Goal: Task Accomplishment & Management: Manage account settings

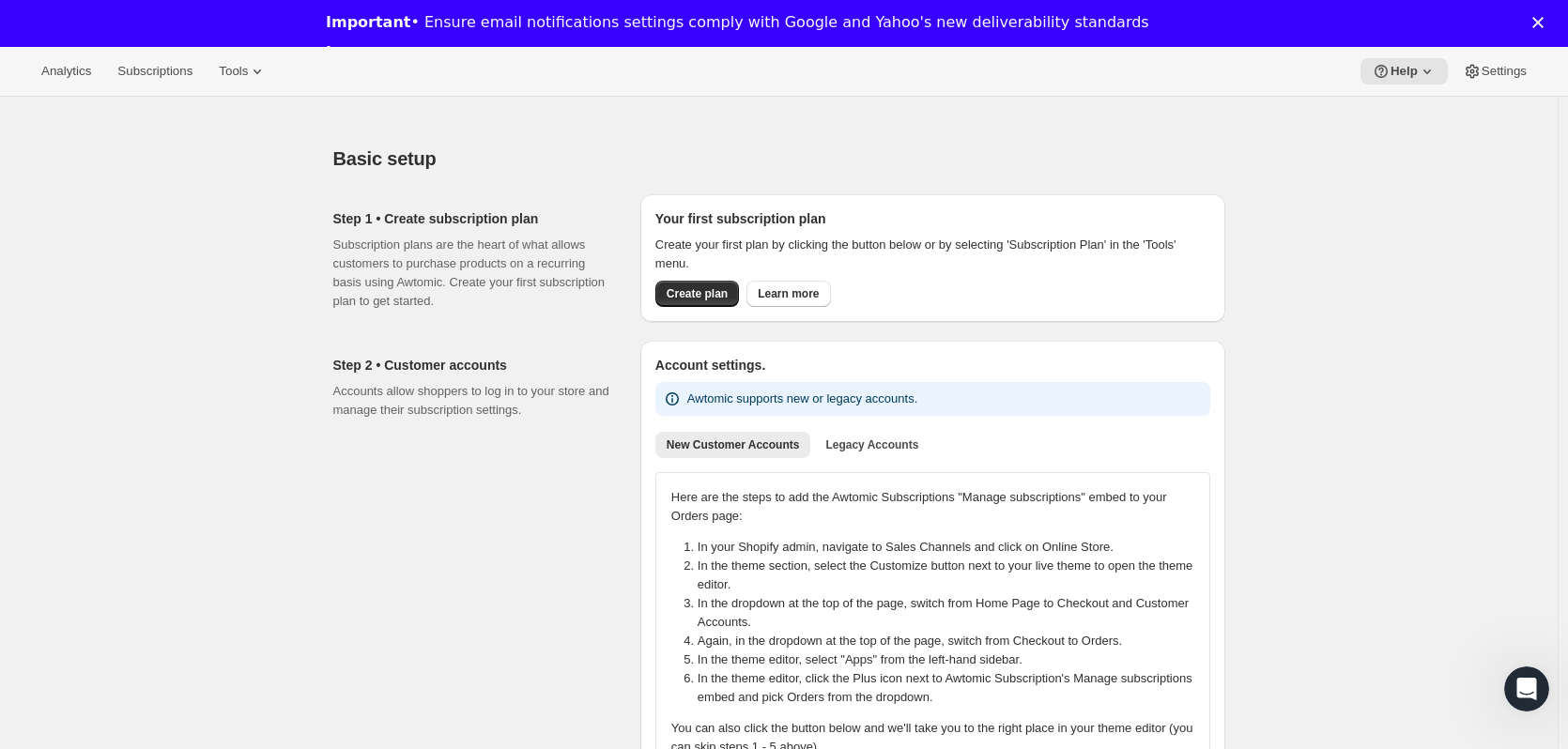
click at [1543, 26] on icon "Close" at bounding box center [1537, 22] width 11 height 11
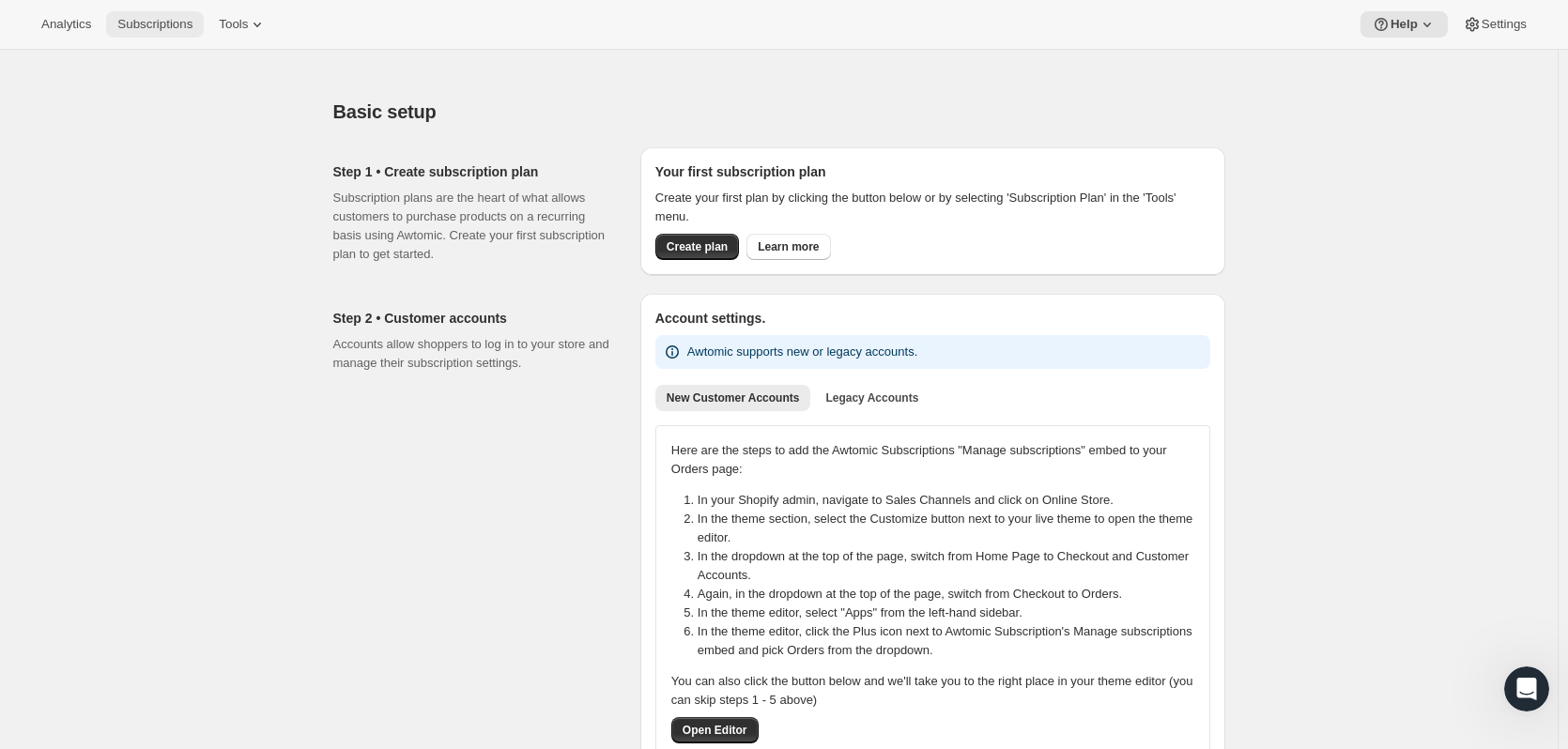
click at [123, 25] on span "Subscriptions" at bounding box center [155, 24] width 75 height 15
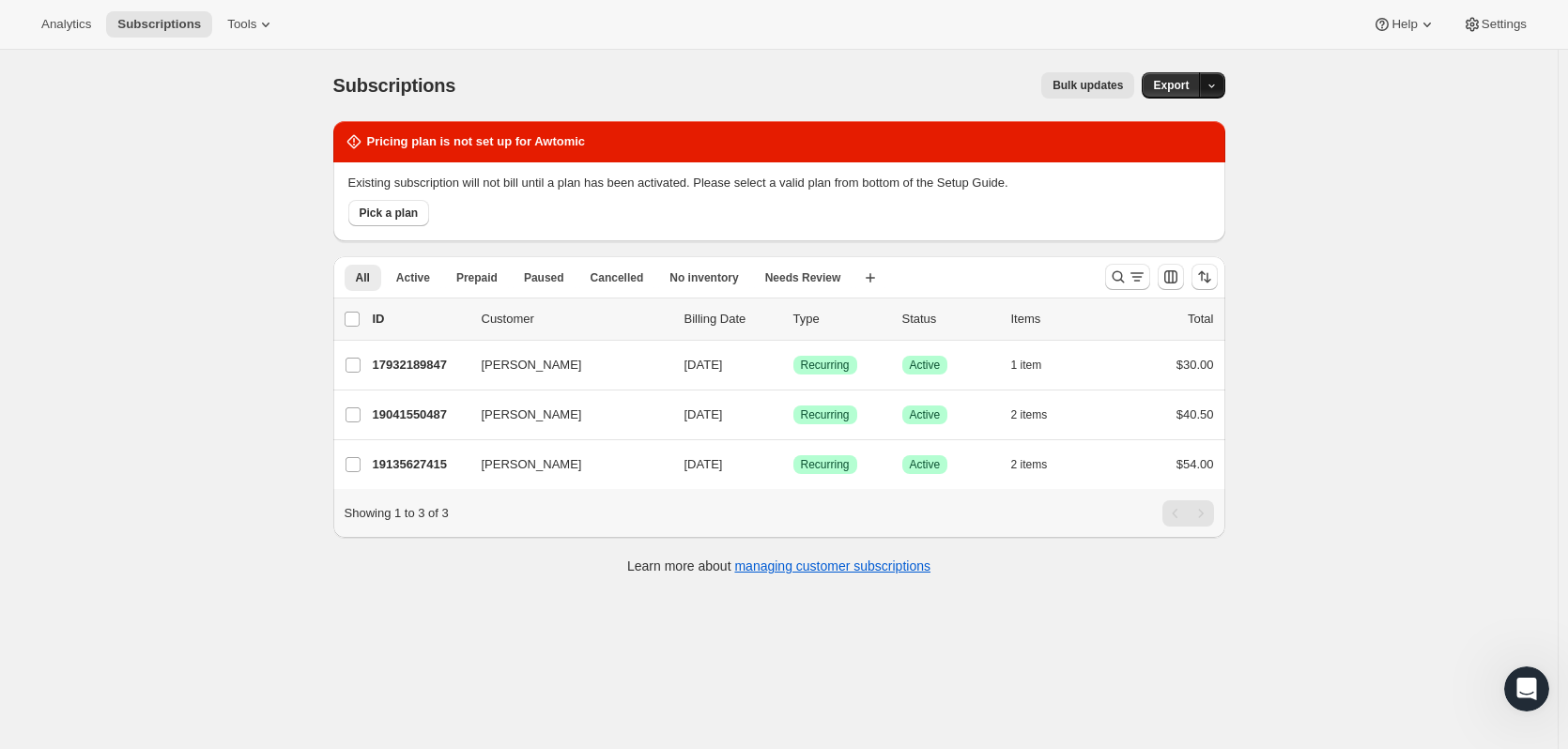
click at [1214, 87] on icon "button" at bounding box center [1211, 86] width 12 height 12
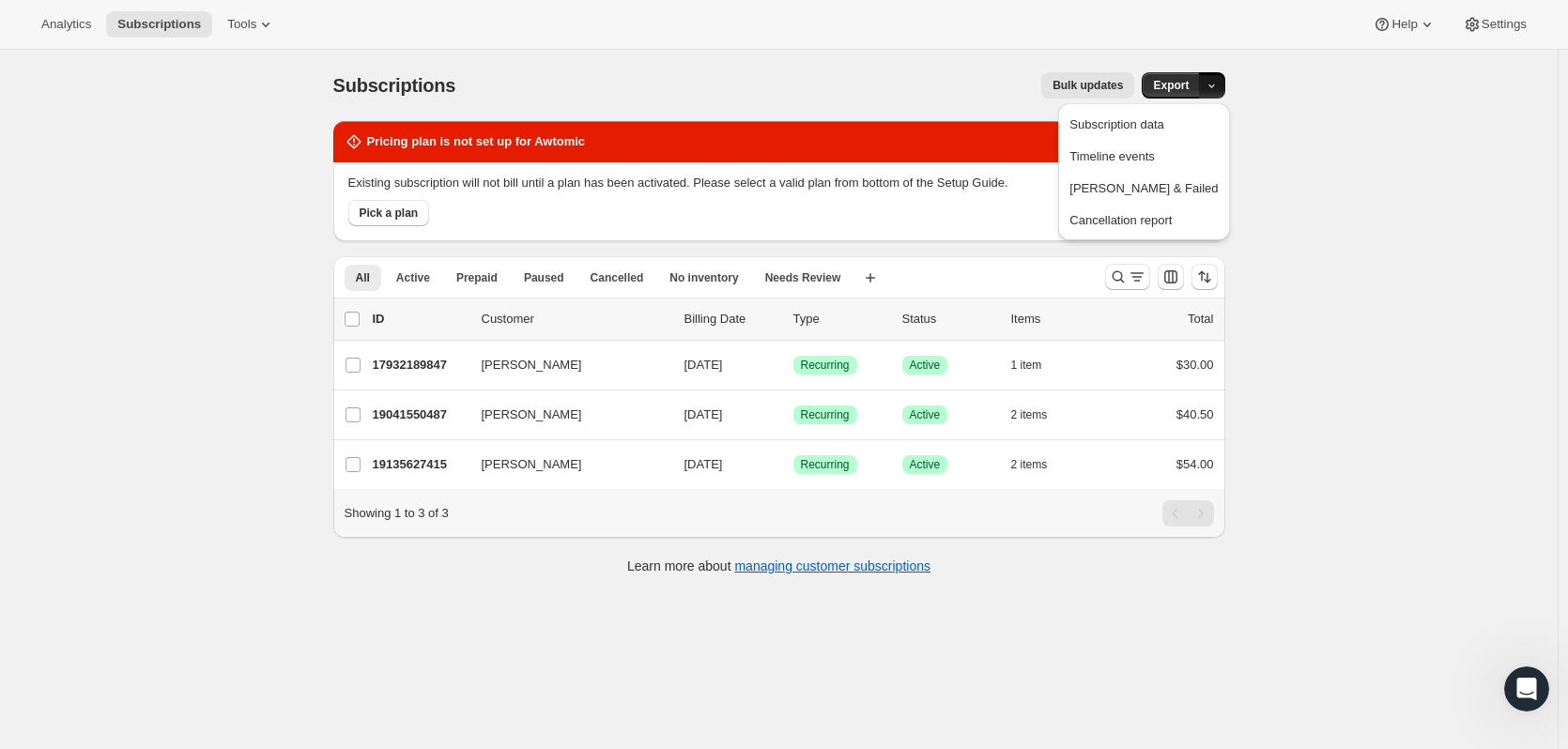
click at [1217, 85] on icon "button" at bounding box center [1211, 86] width 12 height 12
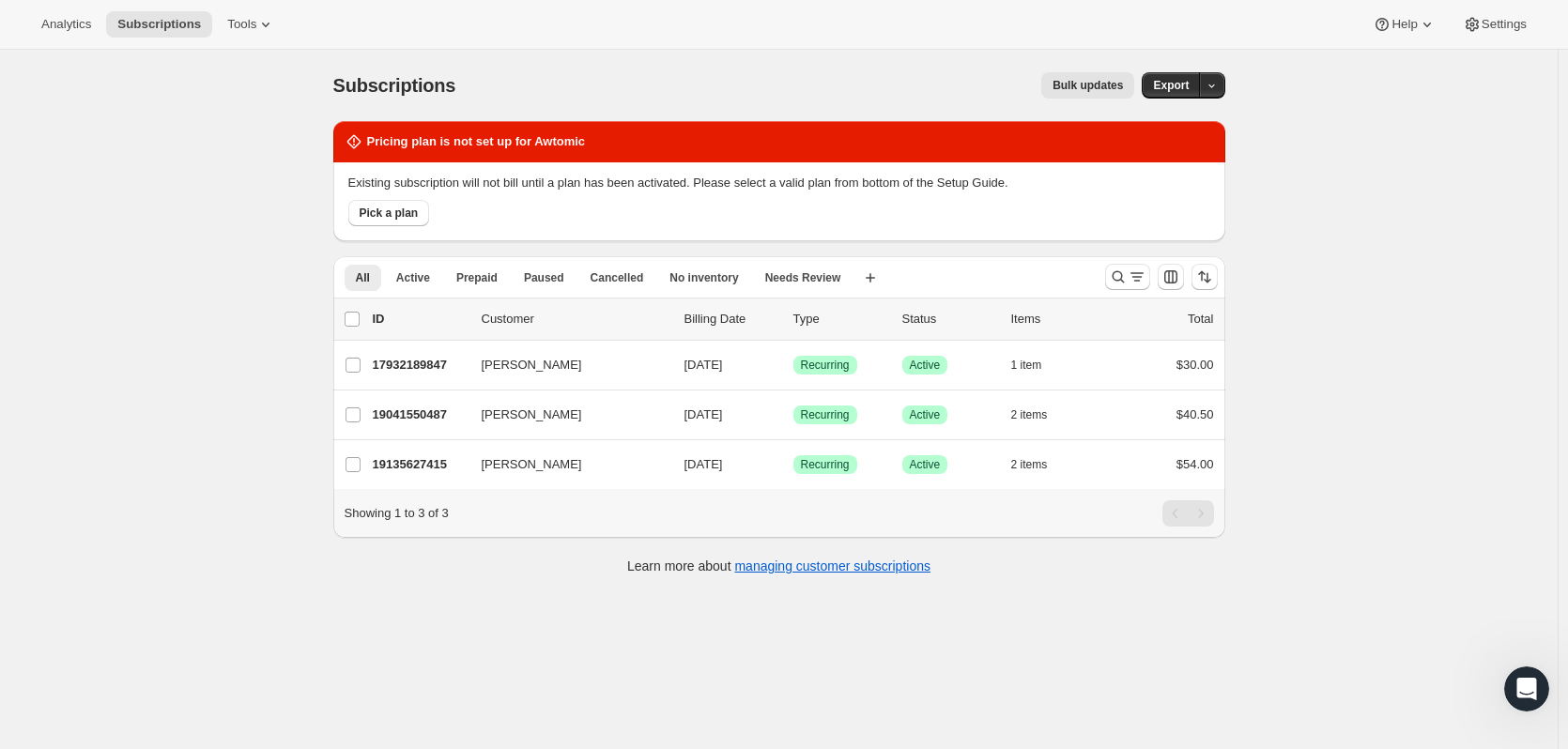
click at [1340, 192] on div "Subscriptions. This page is ready Subscriptions Bulk updates More actions Bulk …" at bounding box center [778, 424] width 1557 height 749
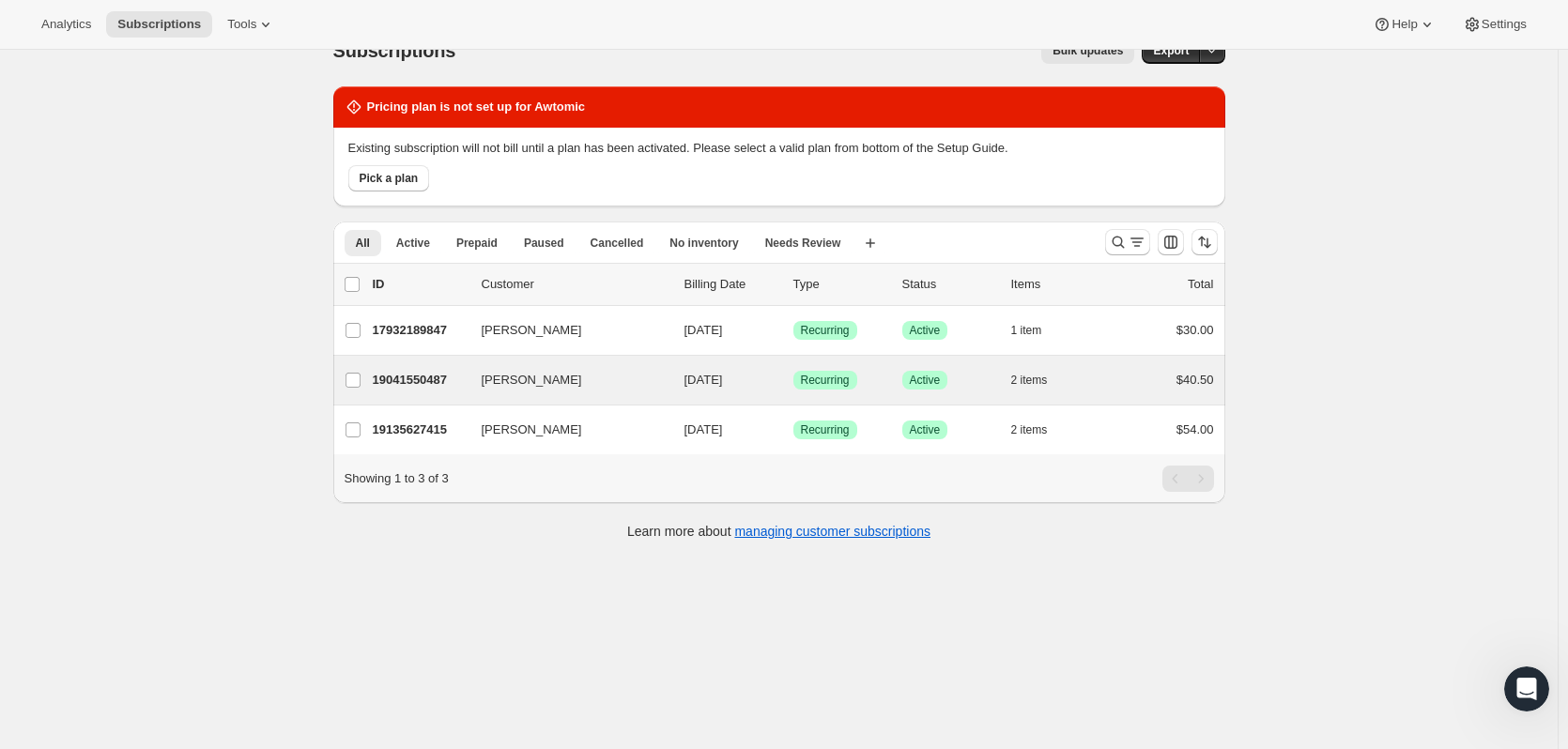
scroll to position [49, 0]
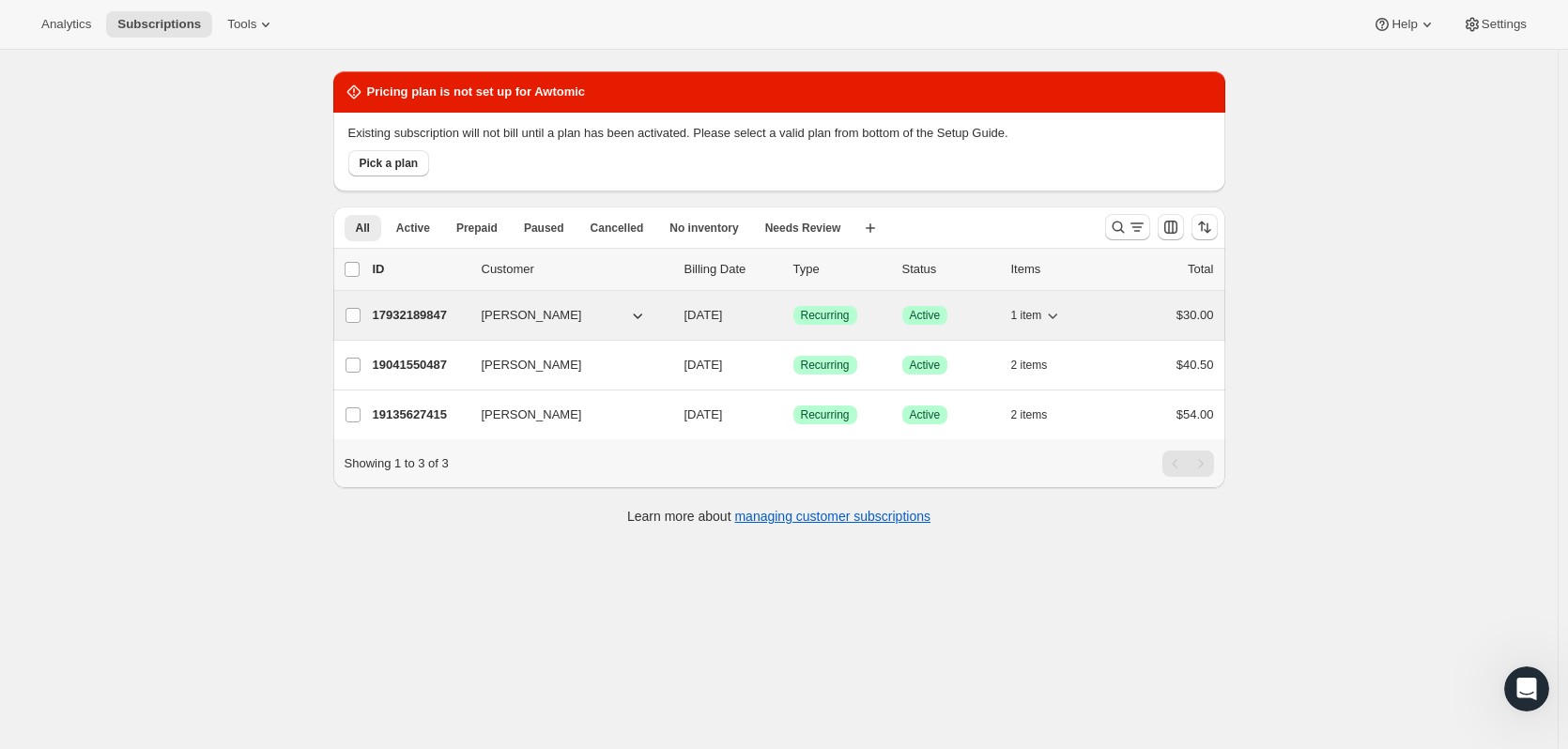
click at [560, 306] on span "[PERSON_NAME]" at bounding box center [532, 315] width 101 height 19
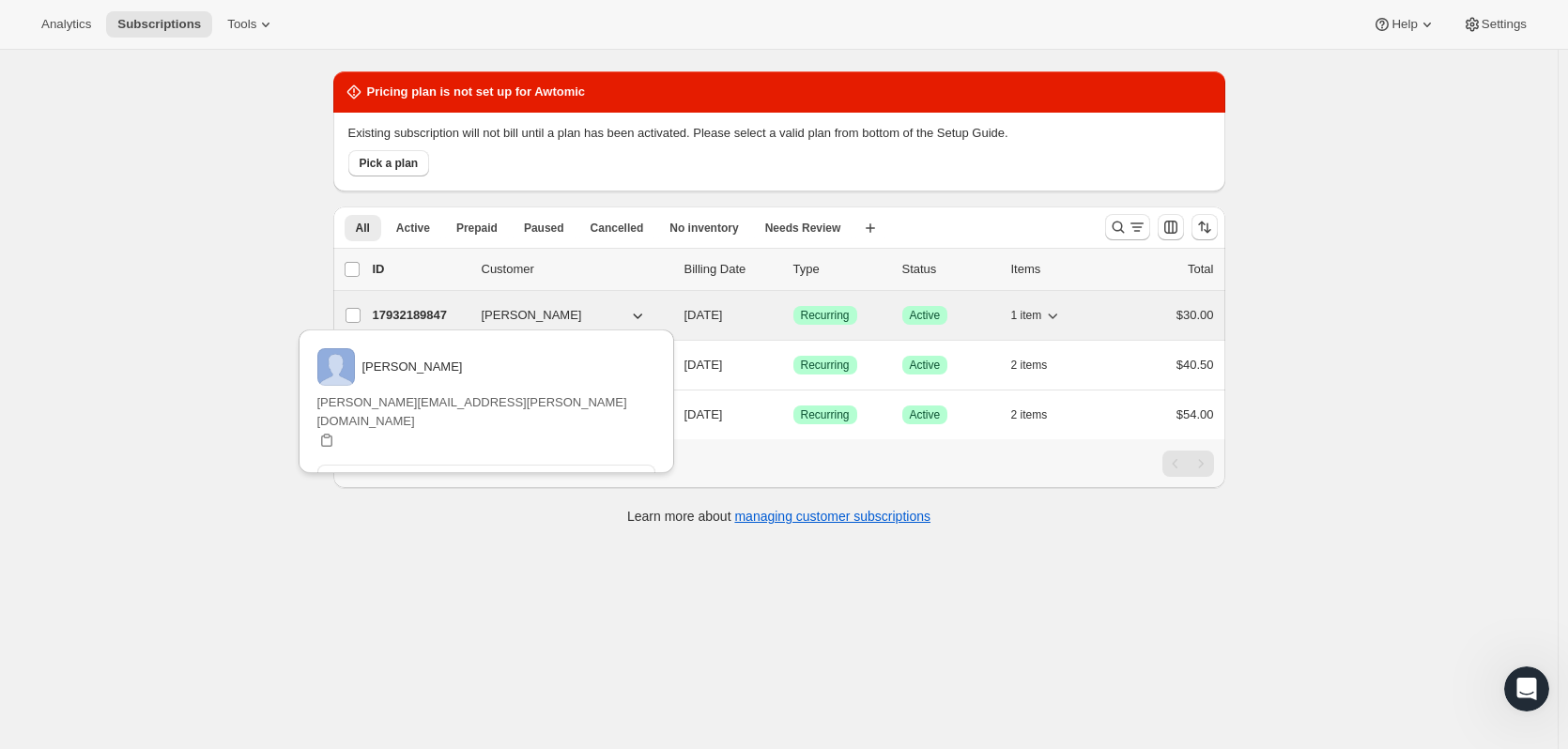
click at [688, 313] on span "[DATE]" at bounding box center [703, 314] width 39 height 14
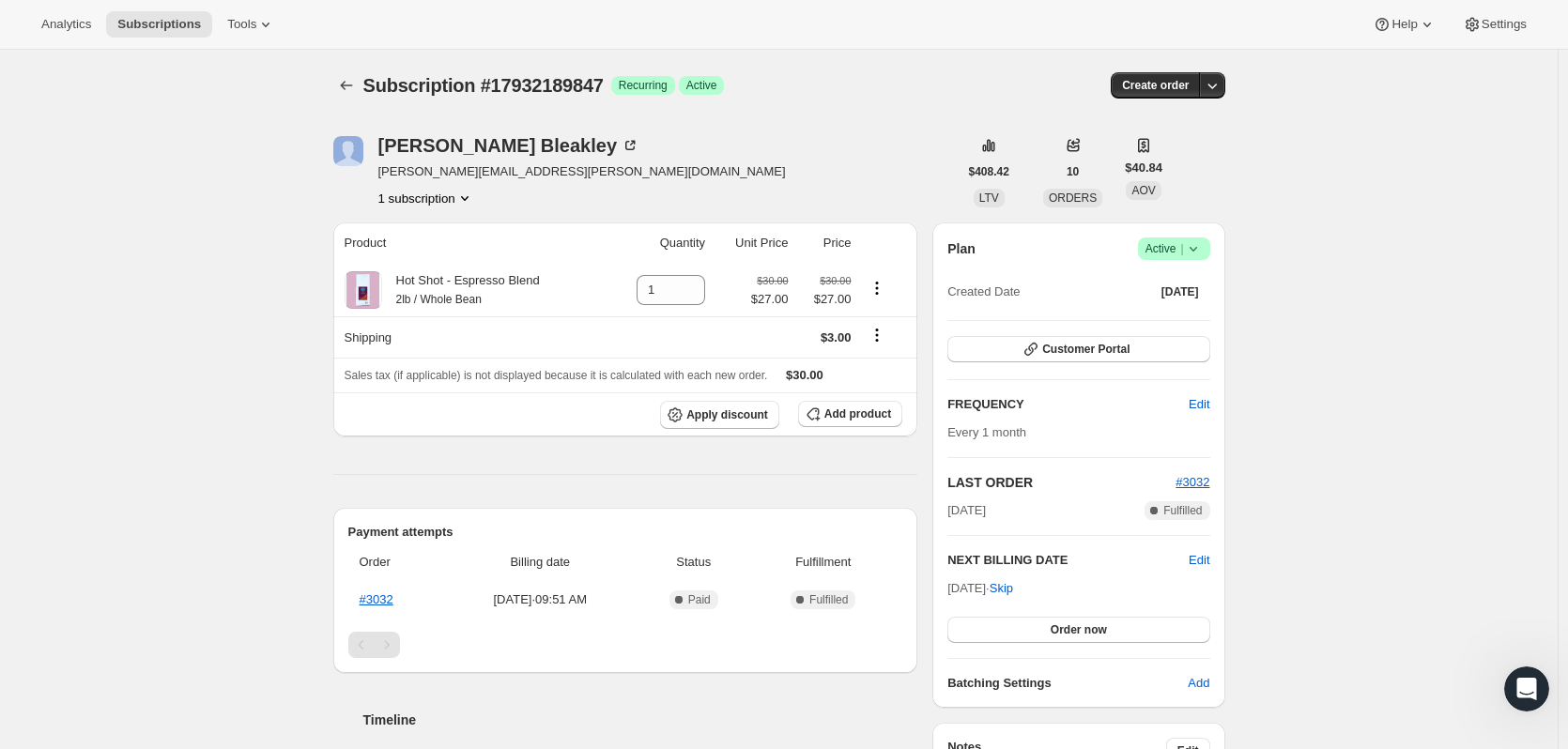
click at [1196, 248] on icon at bounding box center [1192, 249] width 8 height 5
click at [1337, 291] on div "Subscription #17932189847. This page is ready Subscription #17932189847 Success…" at bounding box center [778, 625] width 1557 height 1152
click at [356, 83] on icon "Subscriptions" at bounding box center [346, 85] width 19 height 19
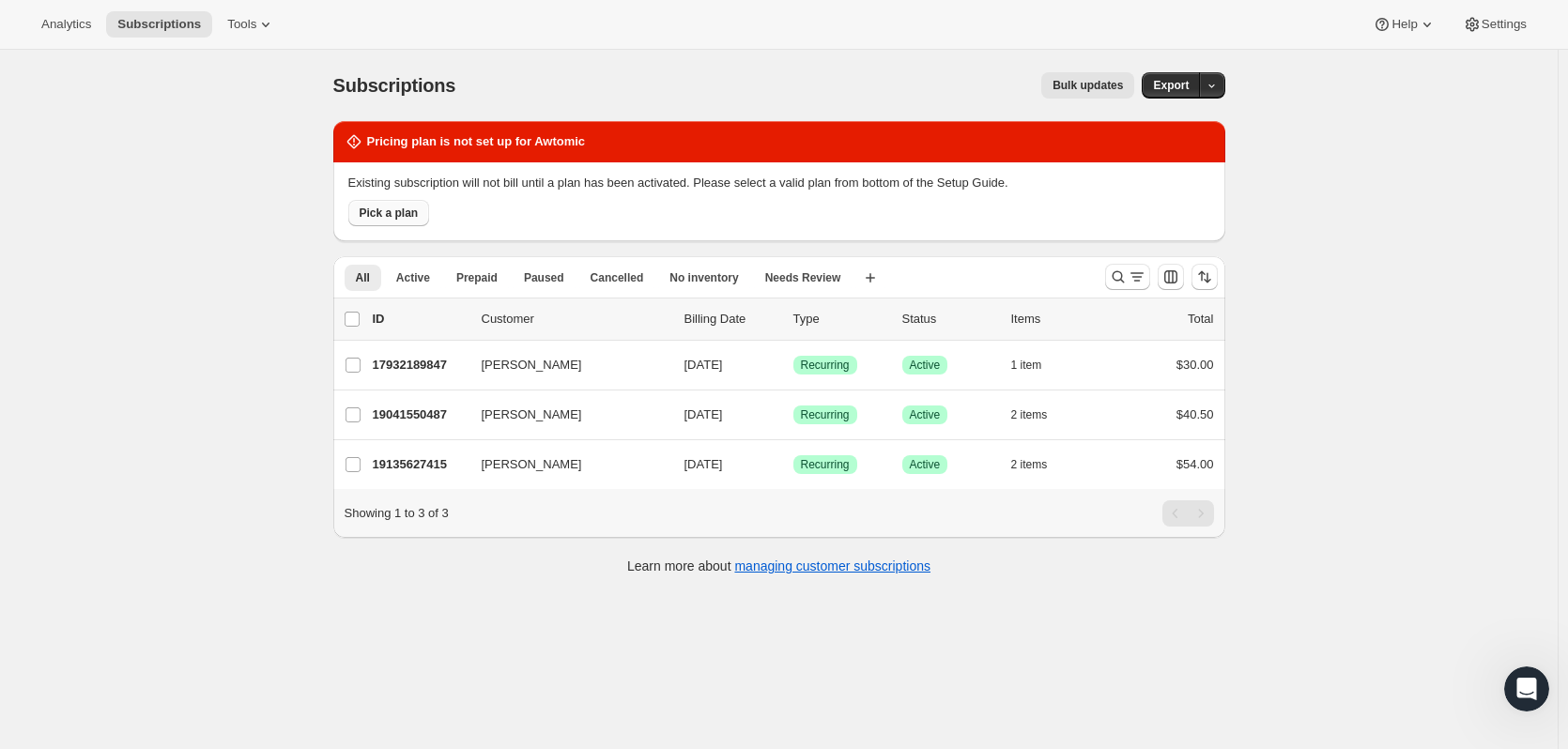
click at [411, 222] on button "Pick a plan" at bounding box center [389, 212] width 82 height 27
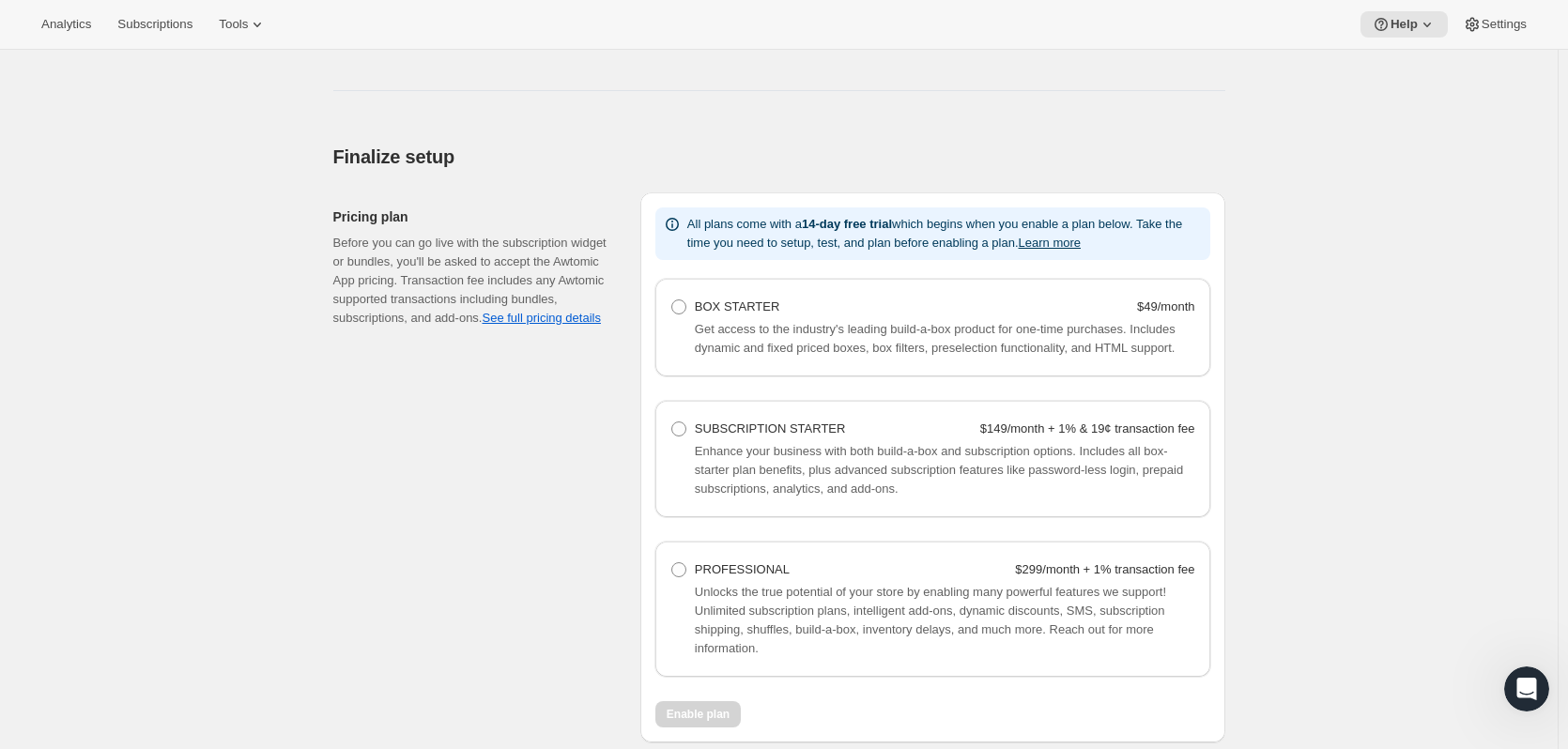
scroll to position [1056, 0]
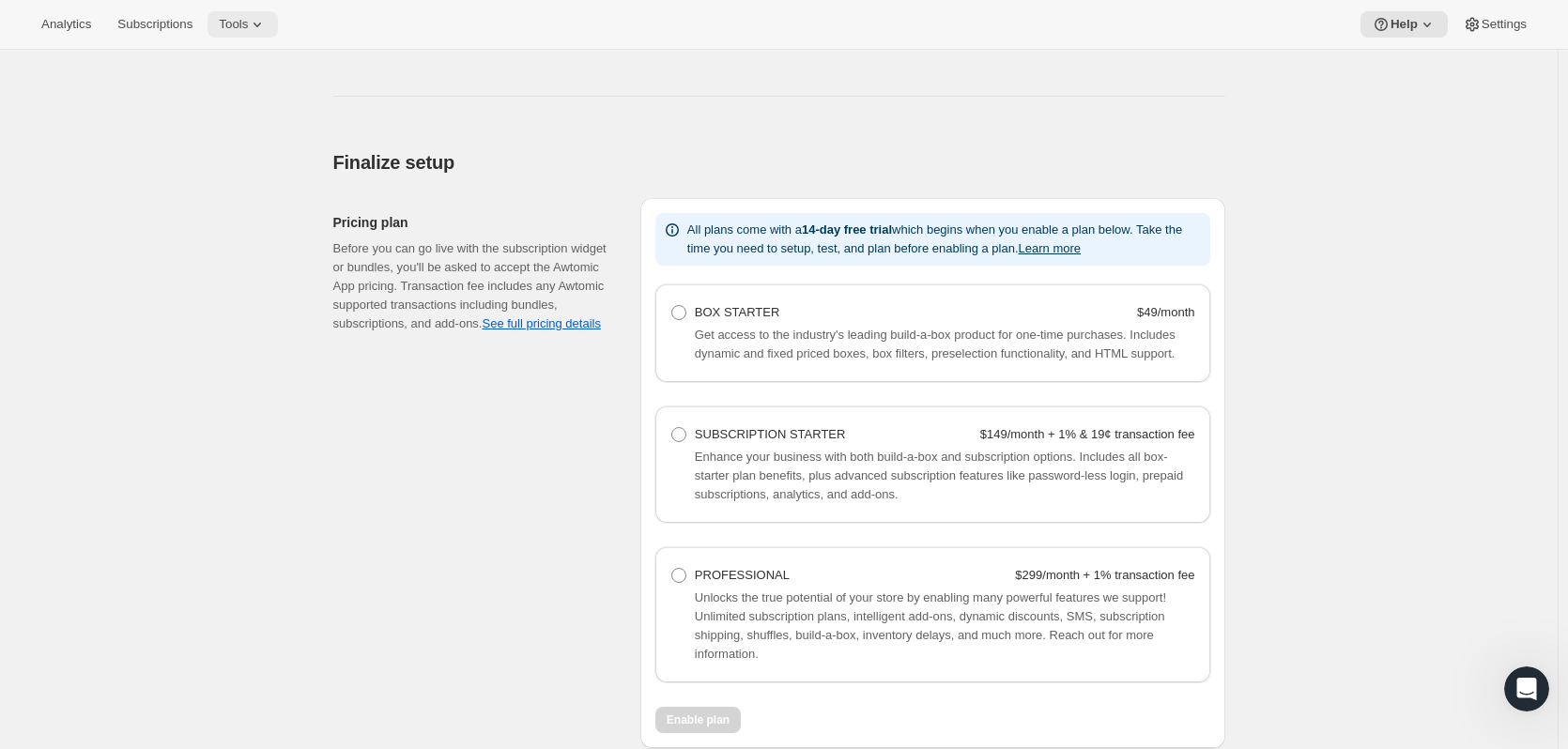
drag, startPoint x: 232, startPoint y: 19, endPoint x: 230, endPoint y: 31, distance: 12.2
click at [231, 28] on span "Tools" at bounding box center [232, 24] width 29 height 15
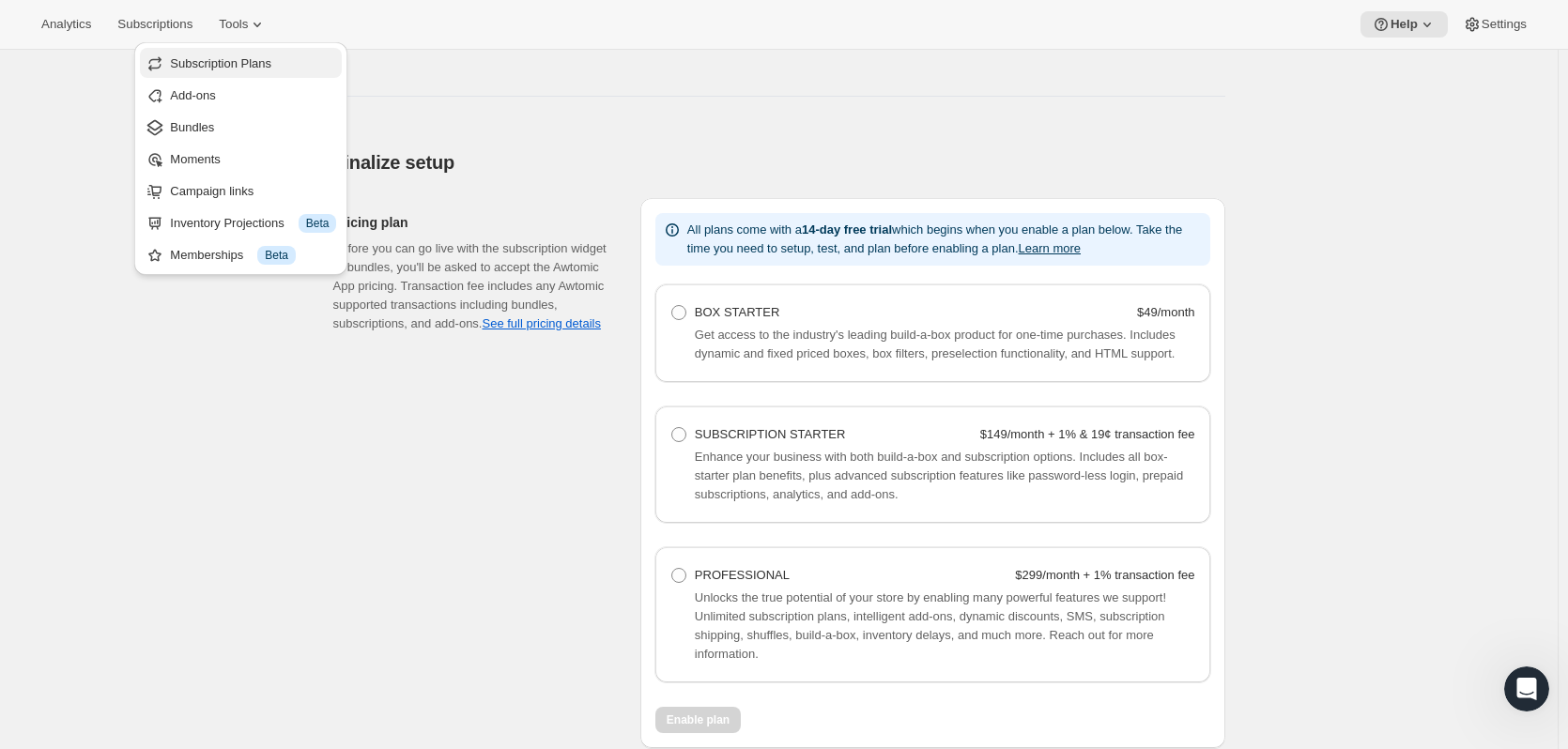
click at [226, 57] on span "Subscription Plans" at bounding box center [220, 63] width 102 height 14
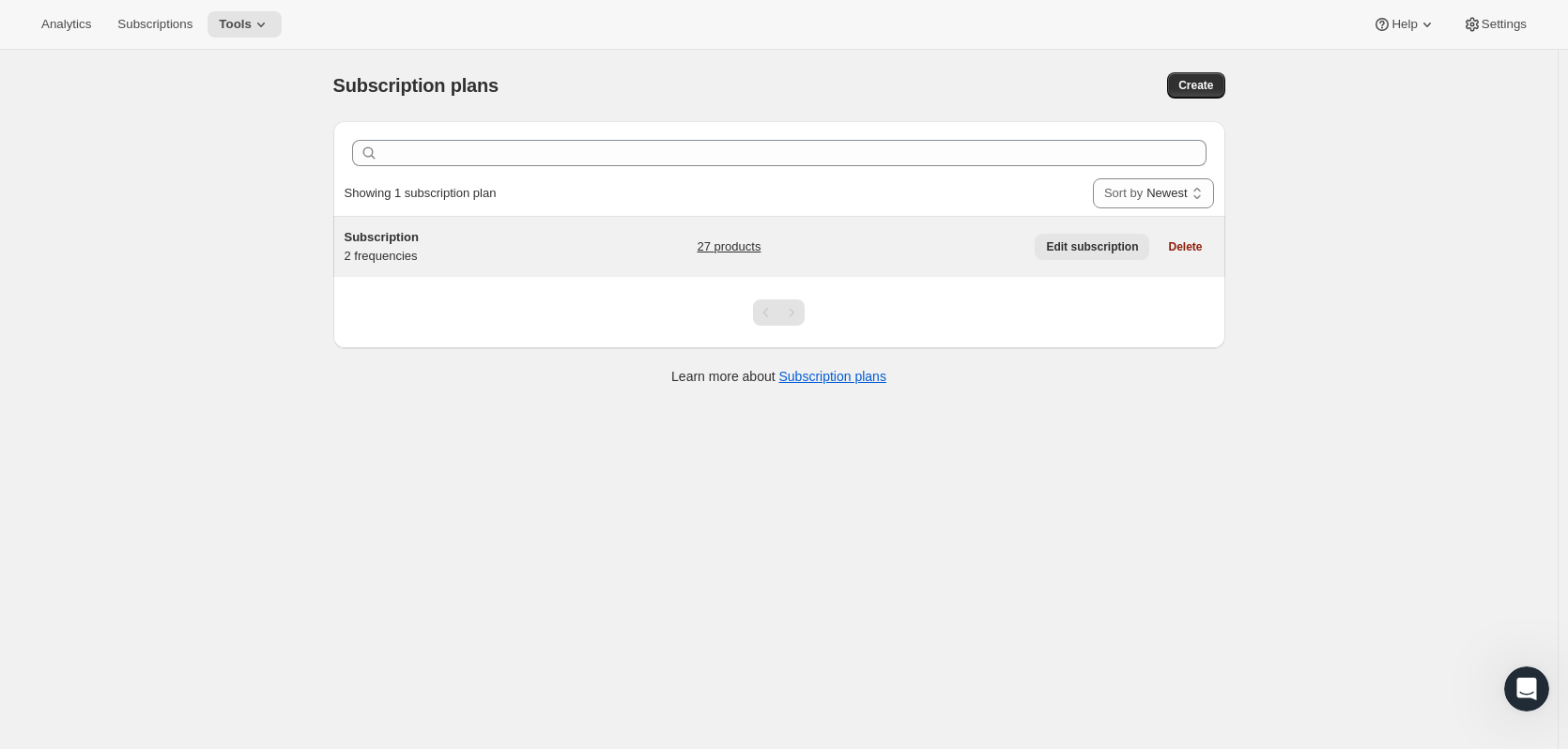
click at [1119, 252] on span "Edit subscription" at bounding box center [1091, 246] width 92 height 15
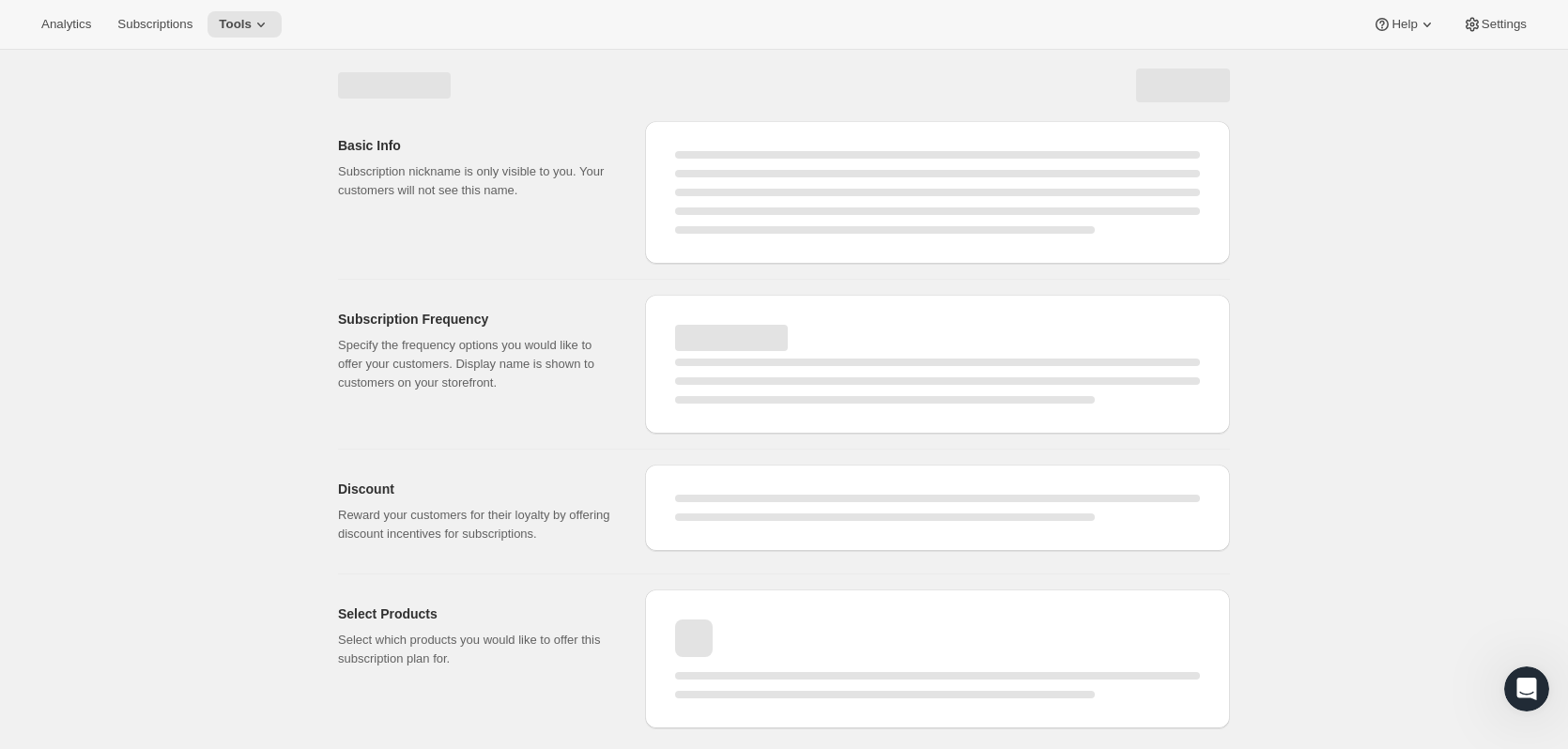
select select "WEEK"
select select "MONTH"
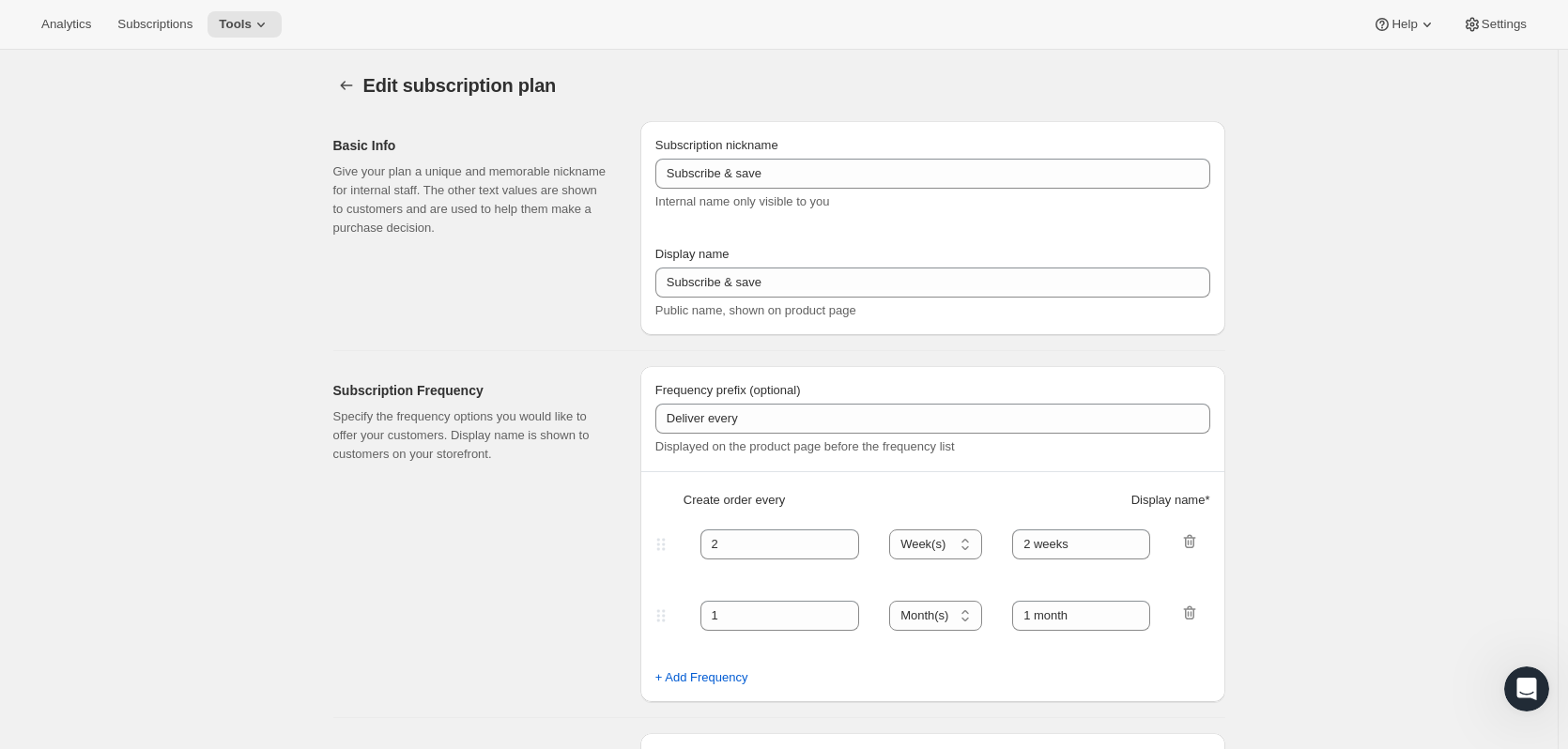
type input "Subscription"
type input "Never let your cup go empty."
type input "No obligations, modify anytime."
click at [360, 85] on button "Subscription plans" at bounding box center [346, 85] width 27 height 27
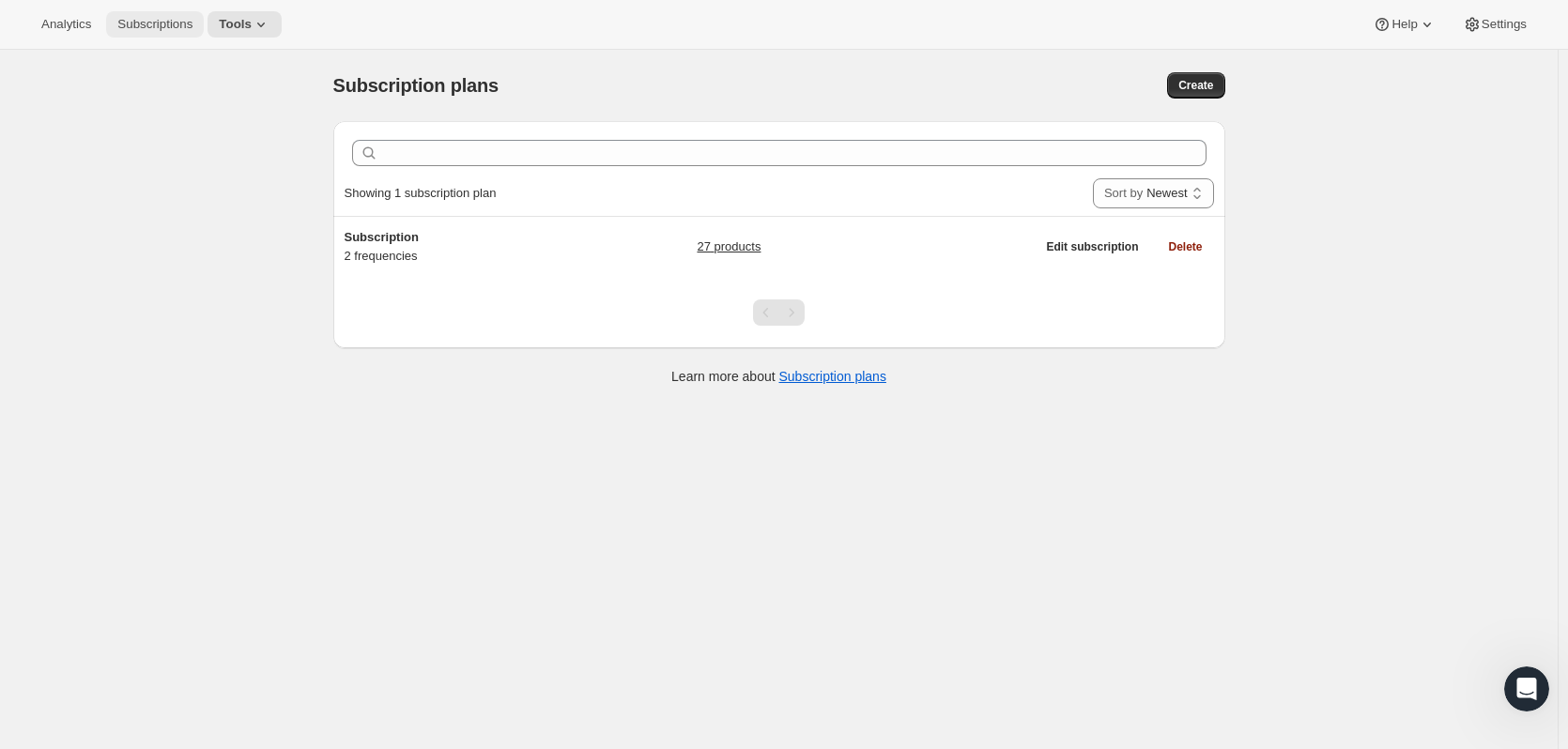
click at [167, 31] on span "Subscriptions" at bounding box center [155, 24] width 75 height 15
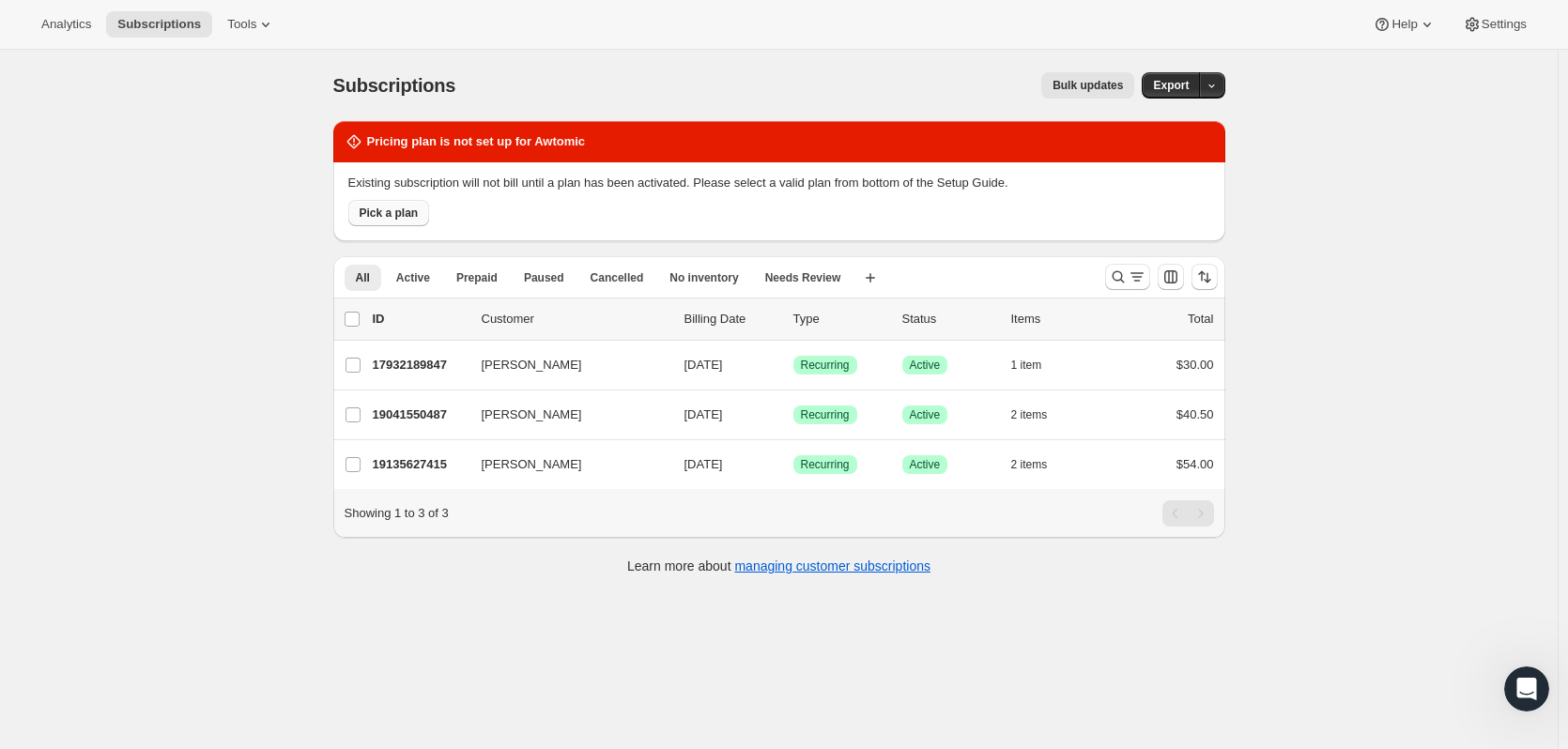
click at [397, 217] on span "Pick a plan" at bounding box center [390, 212] width 59 height 15
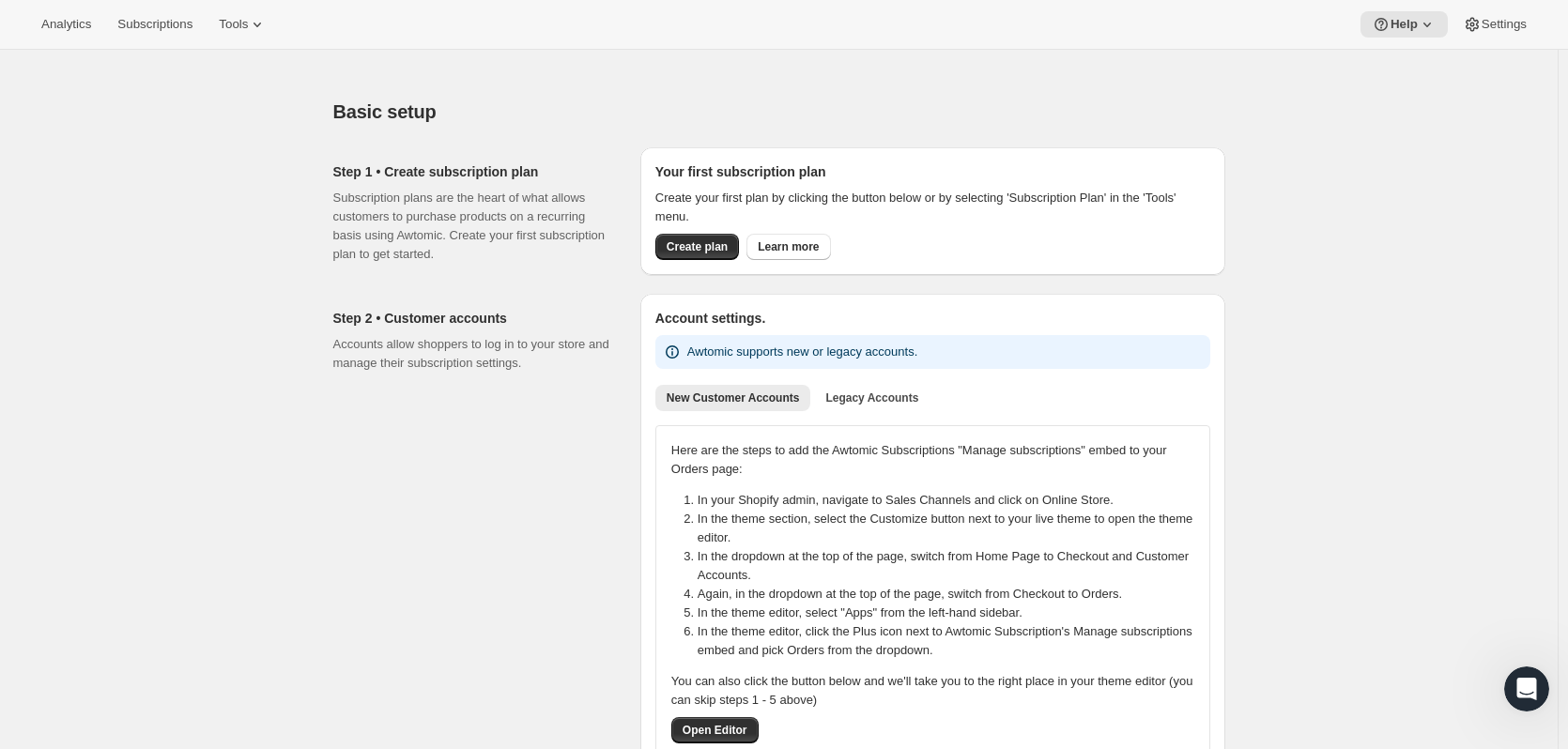
scroll to position [881, 0]
click at [684, 247] on span "Create plan" at bounding box center [697, 246] width 61 height 15
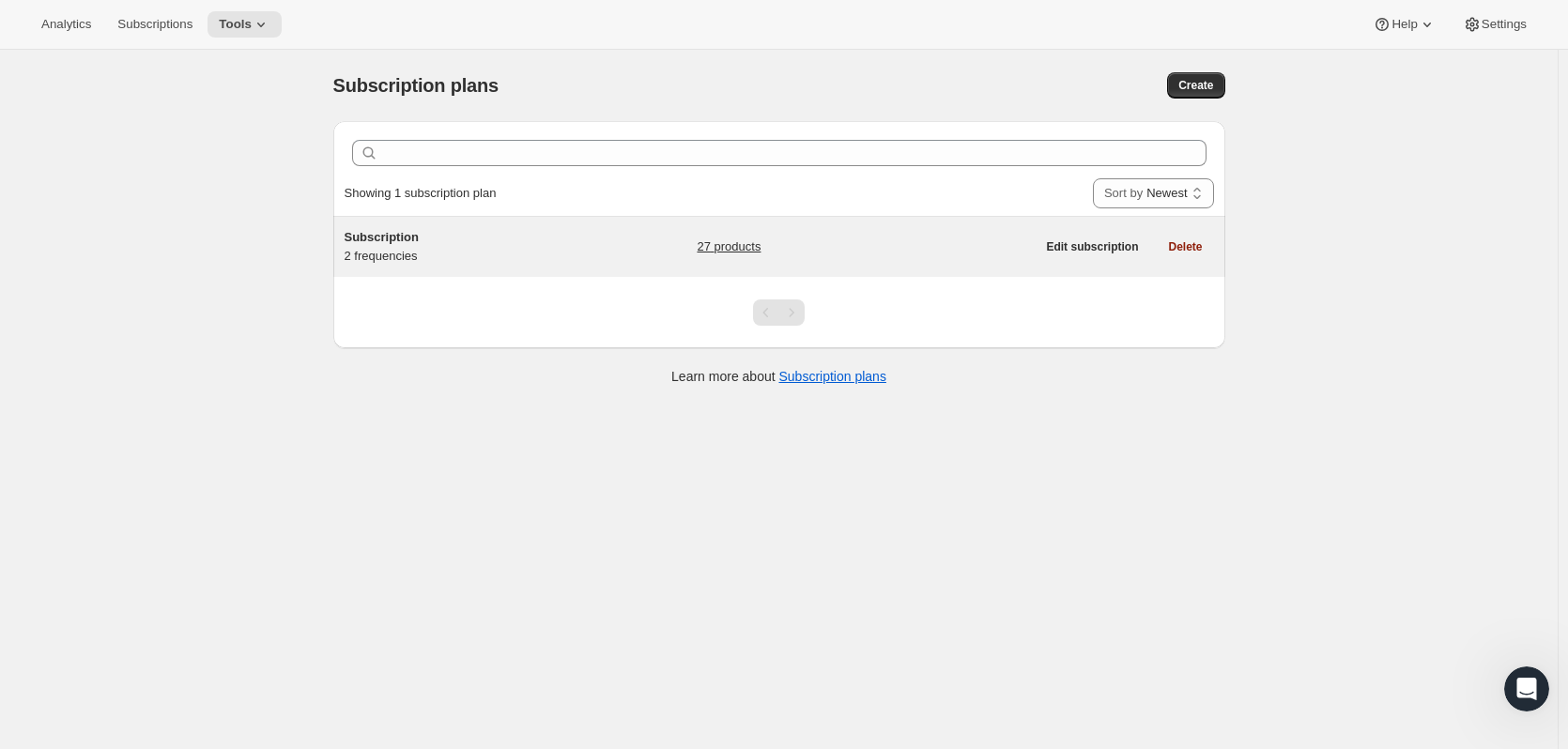
click at [364, 230] on span "Subscription" at bounding box center [381, 237] width 74 height 14
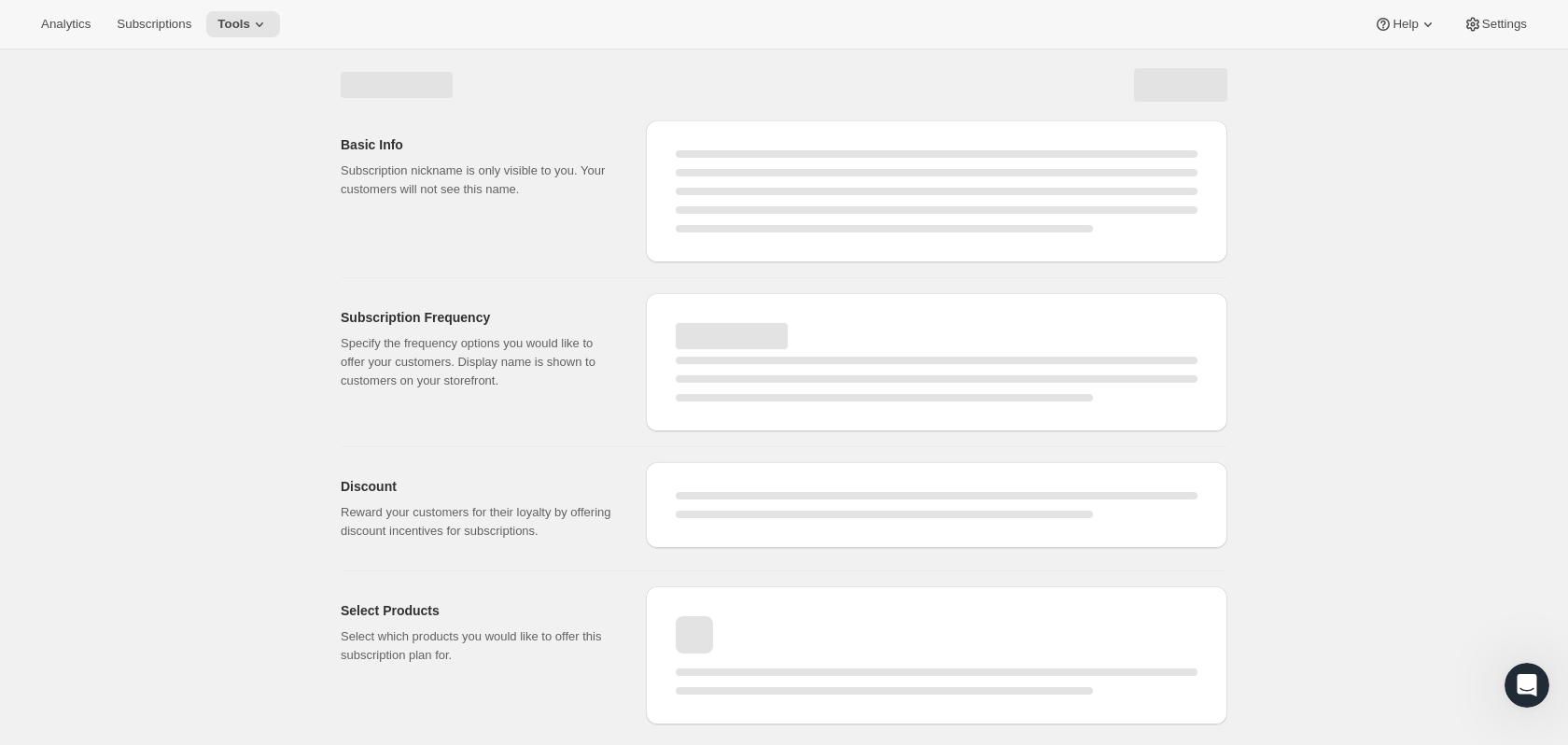
select select "WEEK"
select select "MONTH"
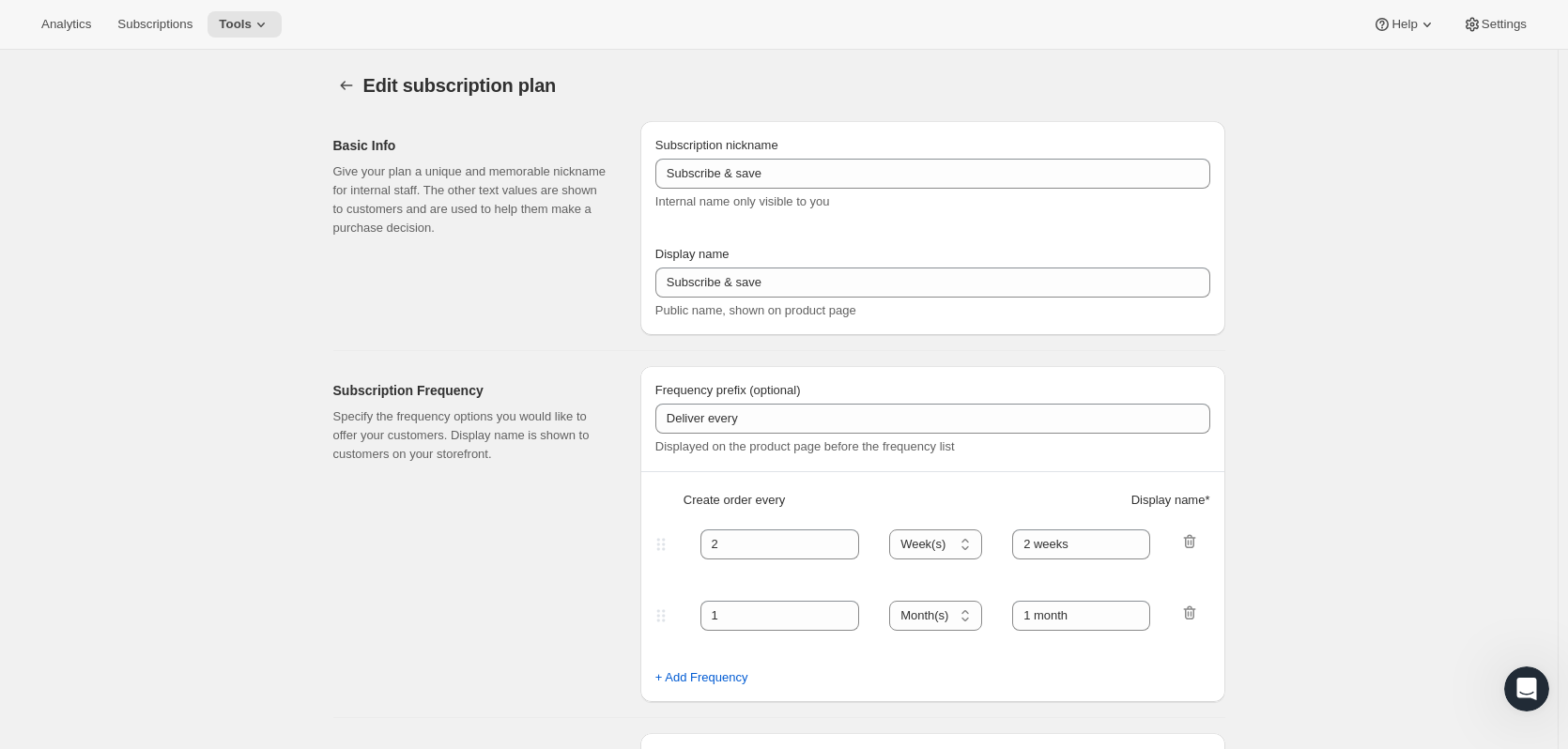
type input "Subscription"
type input "Never let your cup go empty."
type input "No obligations, modify anytime."
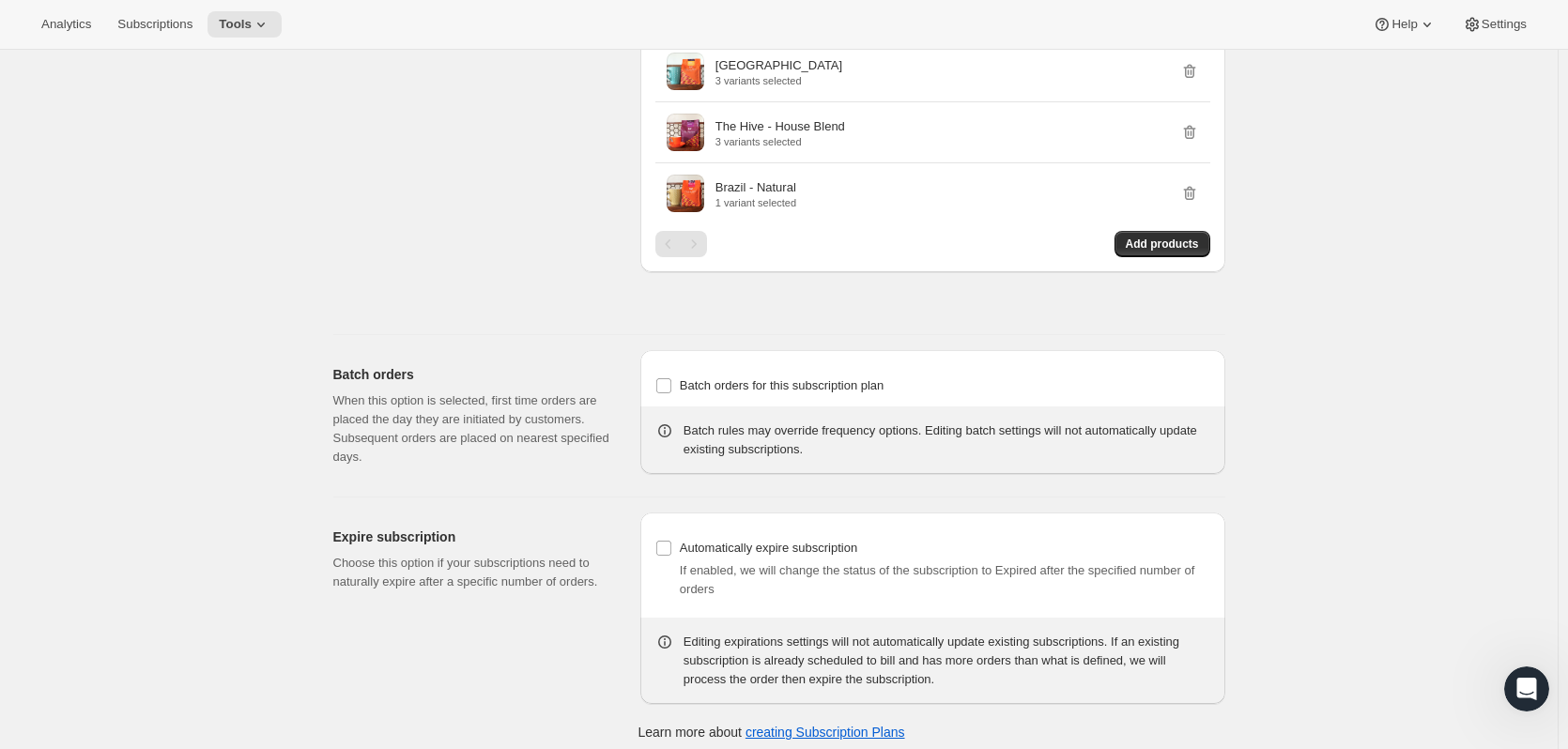
scroll to position [1775, 0]
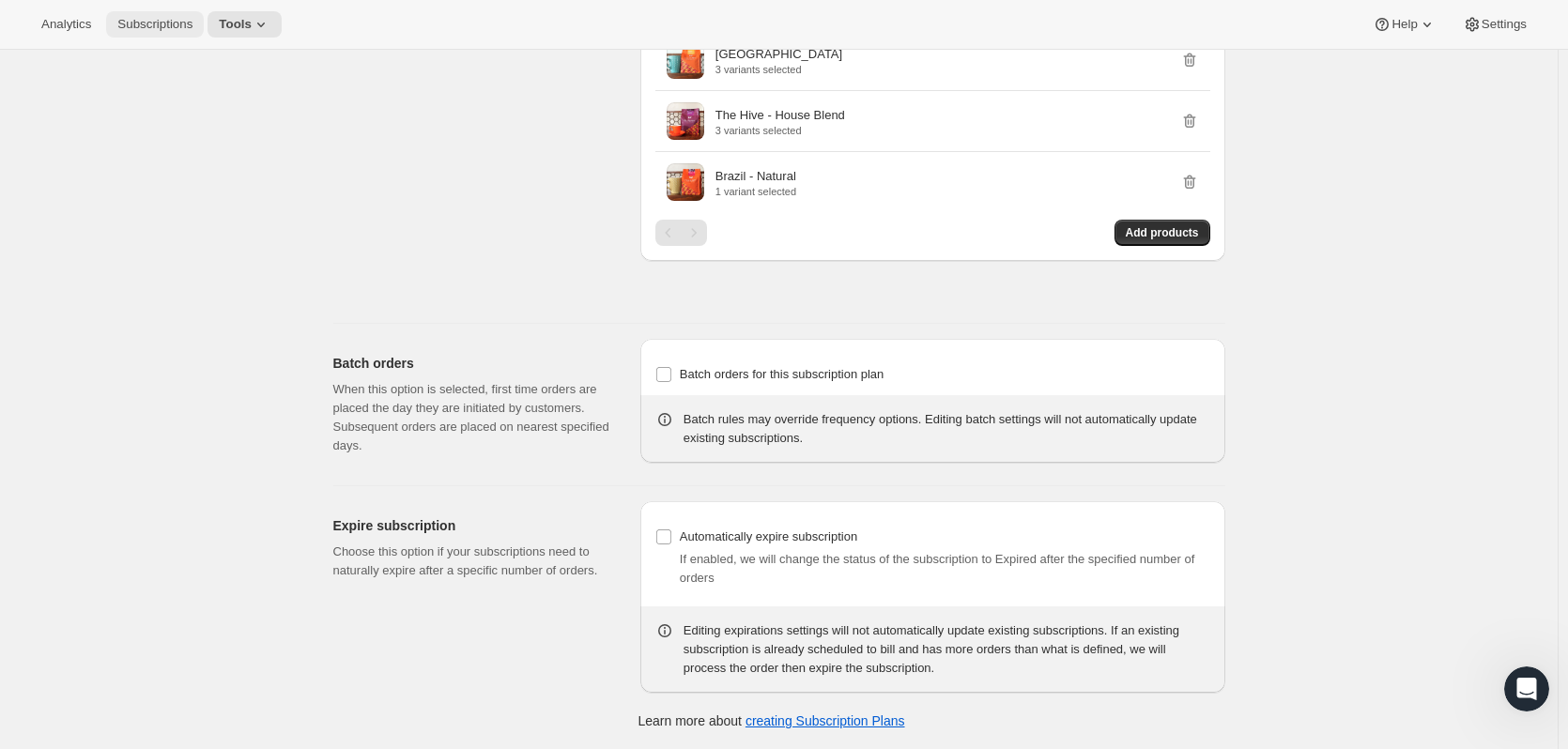
click at [144, 28] on span "Subscriptions" at bounding box center [155, 24] width 75 height 15
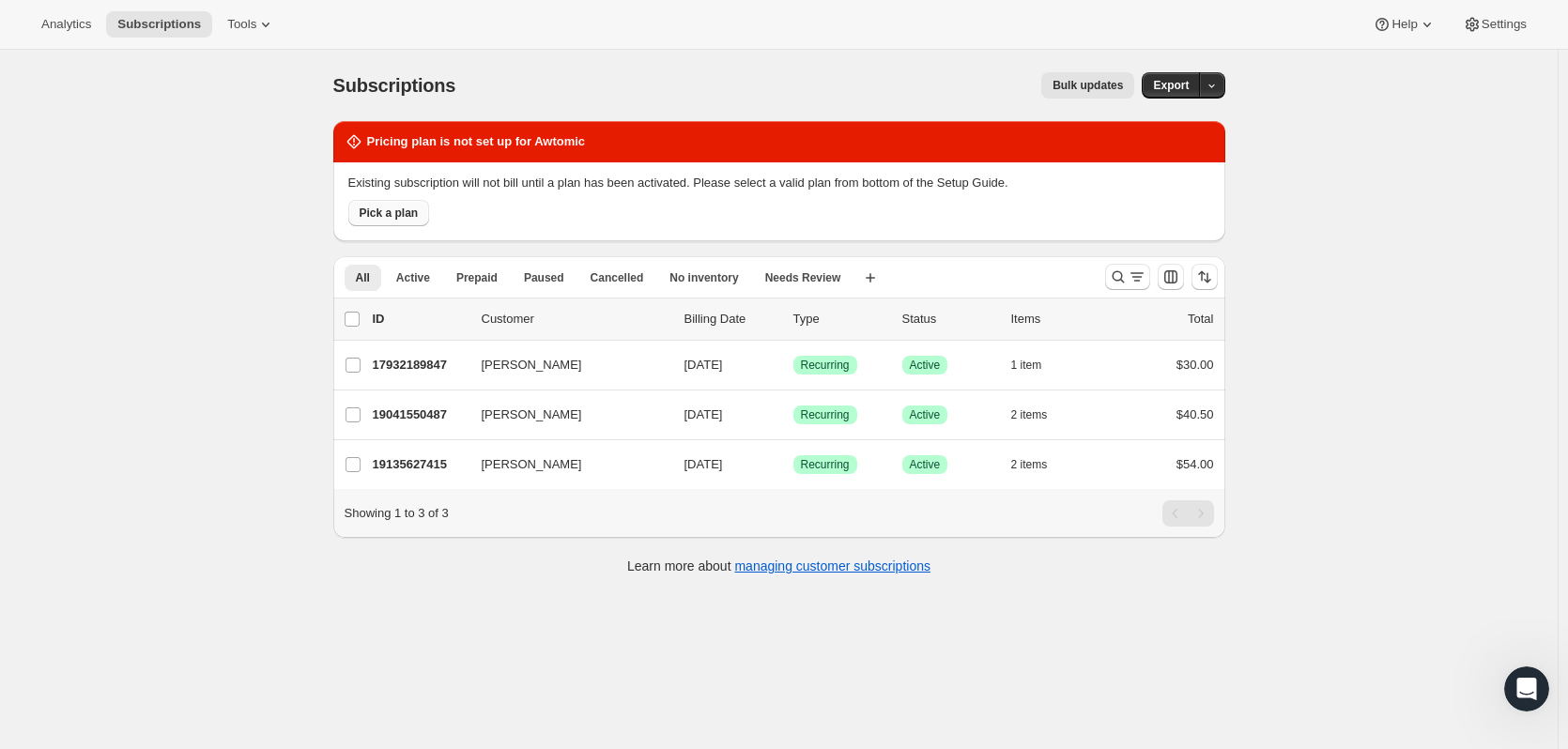
click at [391, 215] on span "Pick a plan" at bounding box center [390, 212] width 59 height 15
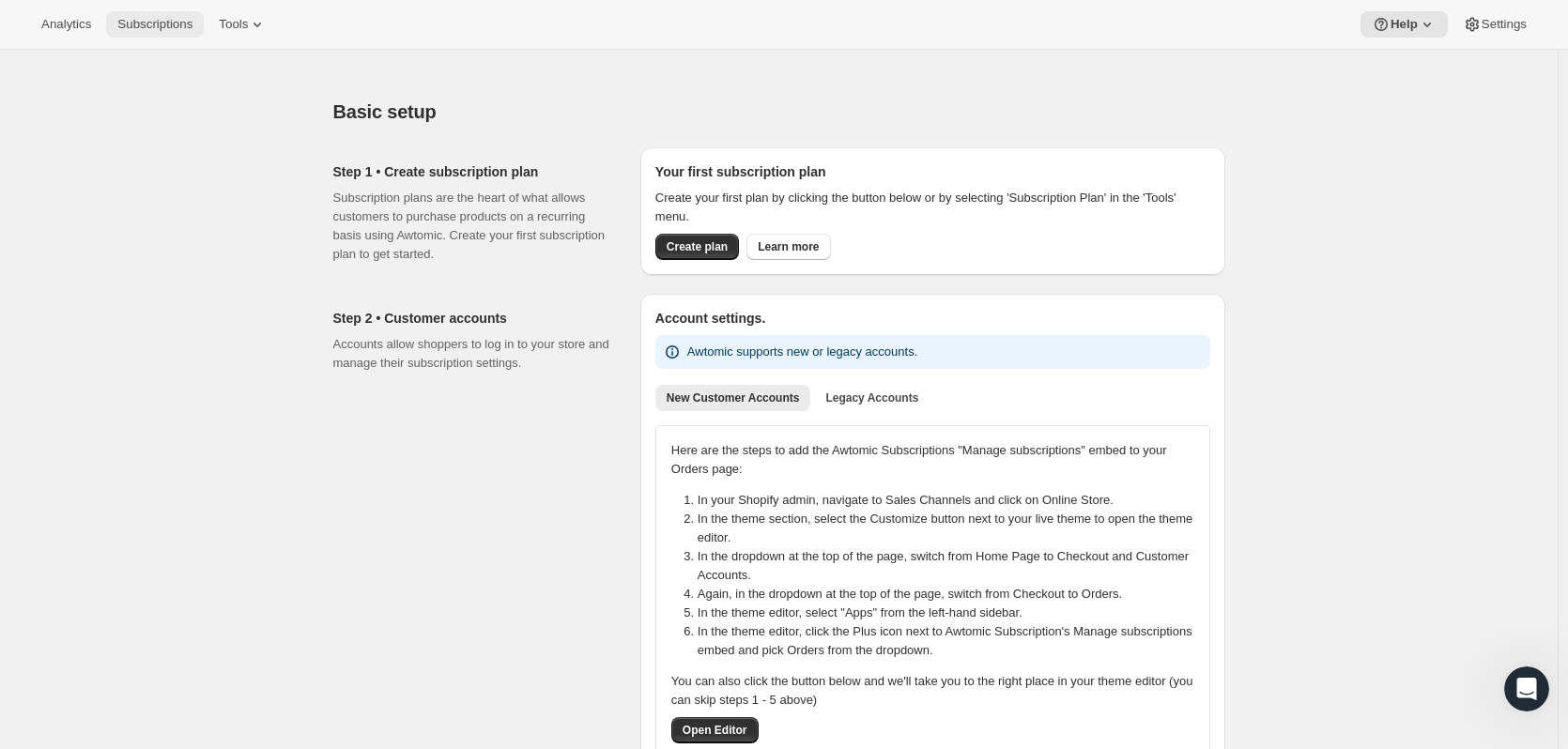
click at [168, 29] on span "Subscriptions" at bounding box center [155, 24] width 75 height 15
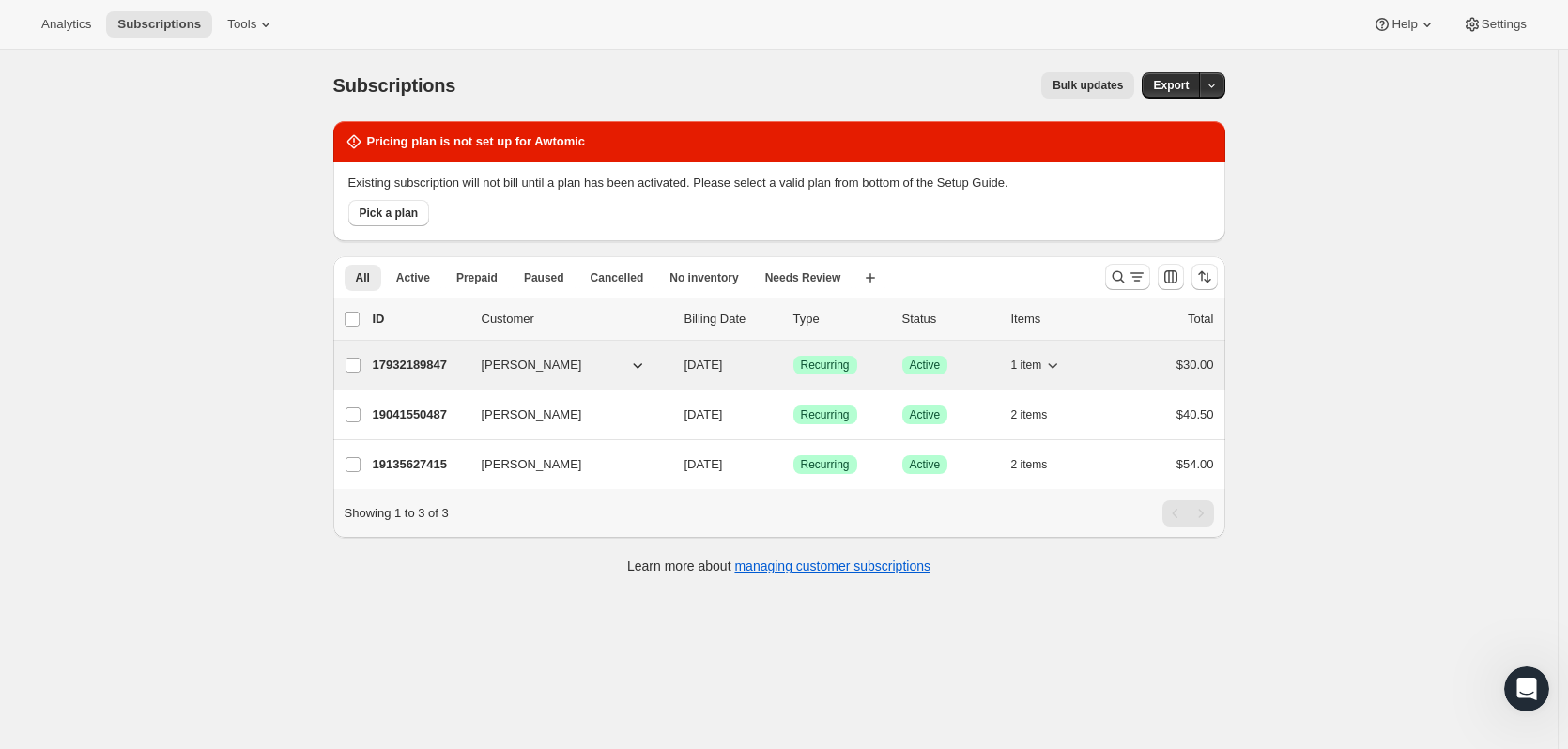
click at [503, 361] on span "[PERSON_NAME]" at bounding box center [532, 365] width 101 height 19
click at [428, 366] on p "17932189847" at bounding box center [419, 365] width 94 height 19
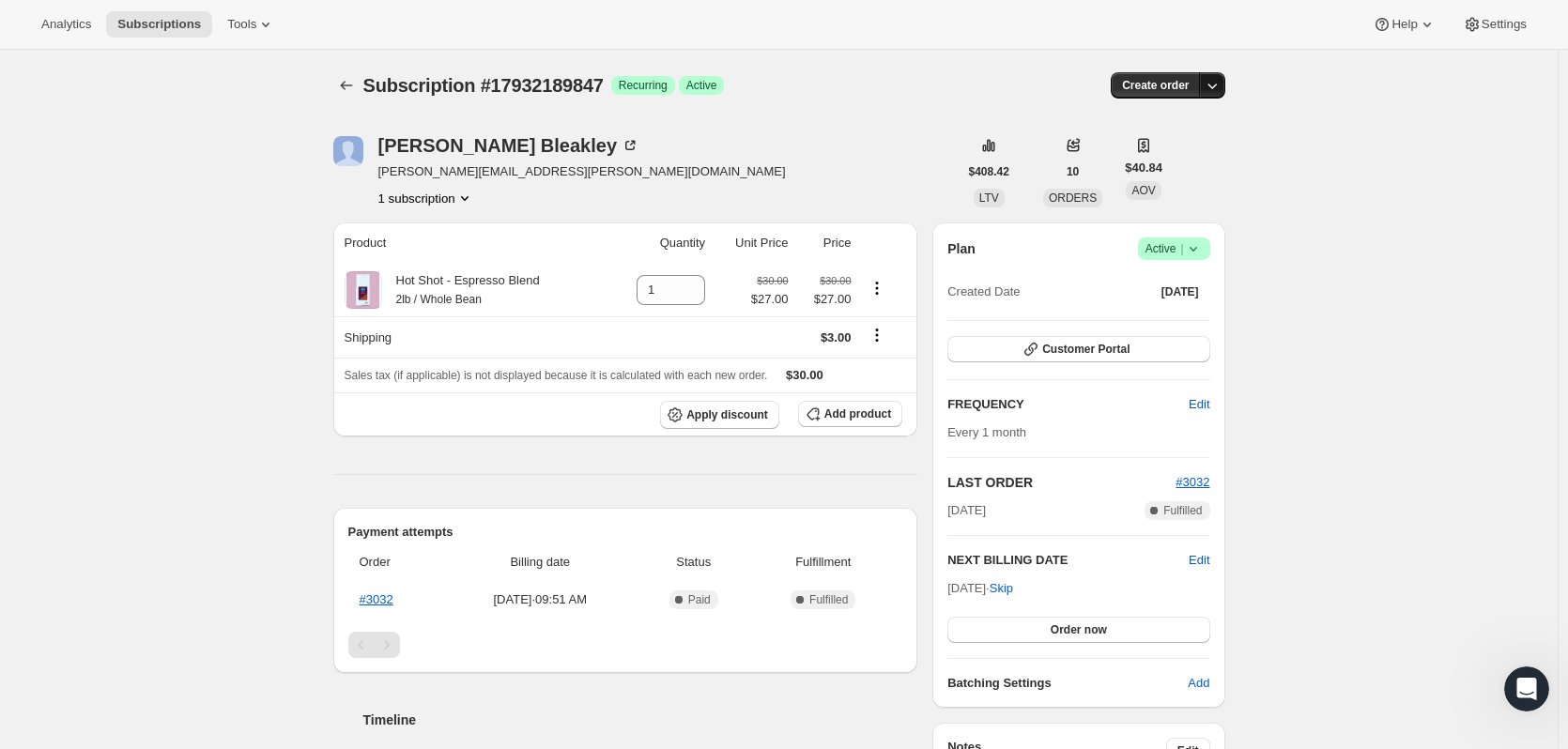
click at [1212, 90] on icon "button" at bounding box center [1211, 85] width 19 height 19
drag, startPoint x: 1145, startPoint y: 125, endPoint x: 1312, endPoint y: 86, distance: 171.5
click at [1312, 86] on div "Subscription #17932189847. This page is ready Subscription #17932189847 Success…" at bounding box center [778, 625] width 1557 height 1152
click at [1145, 150] on icon at bounding box center [1143, 146] width 11 height 14
click at [1150, 170] on span "$40.84" at bounding box center [1143, 167] width 38 height 19
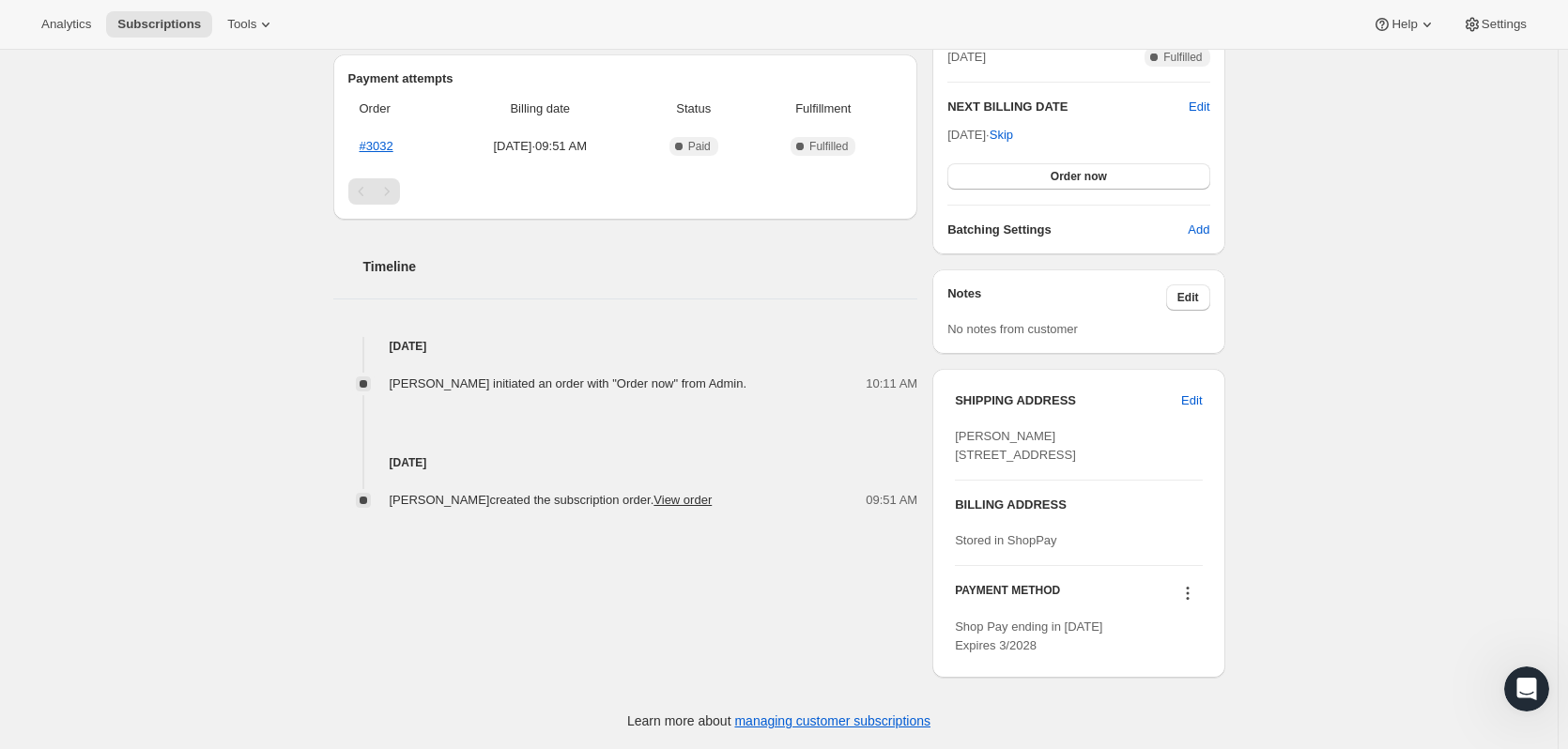
scroll to position [375, 0]
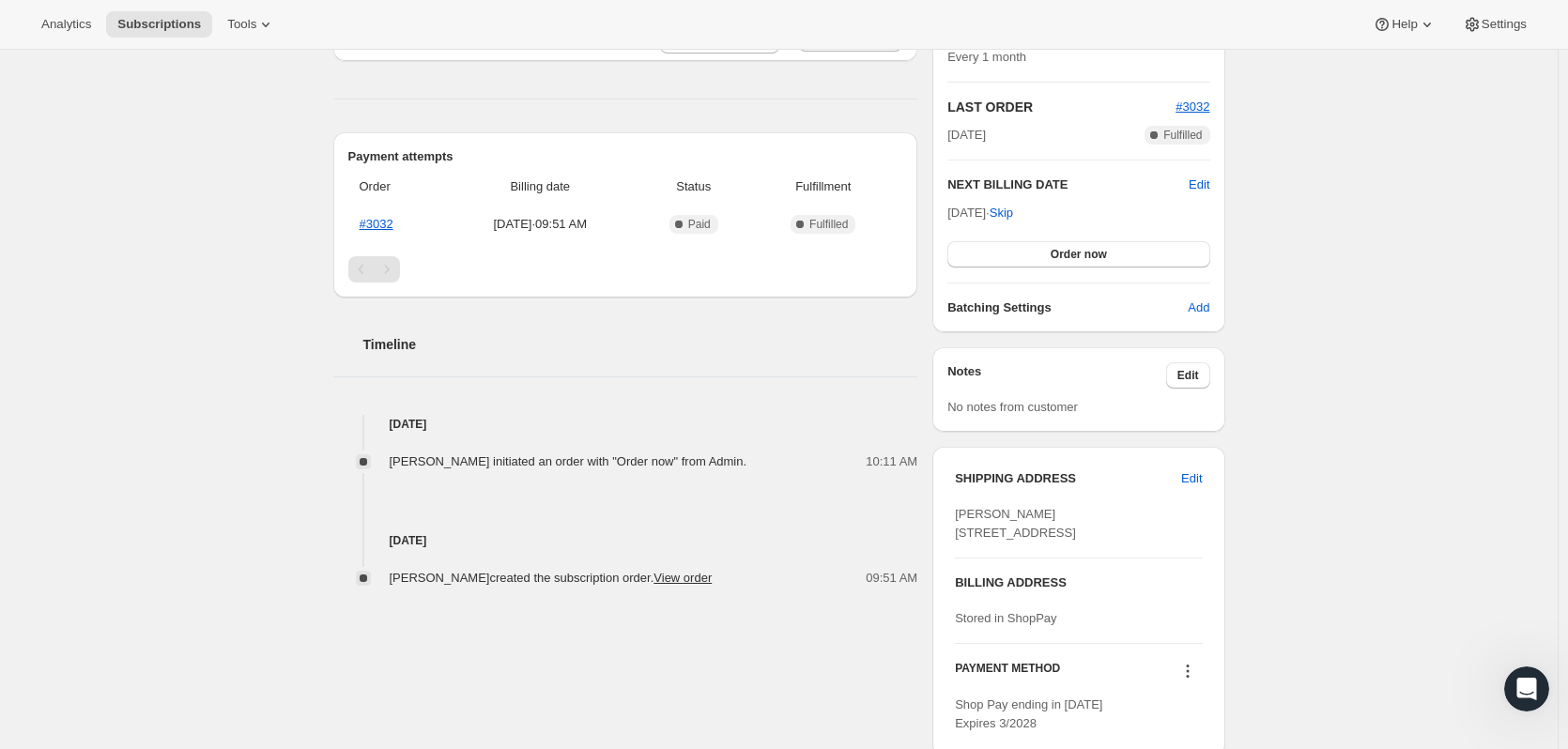
click at [809, 677] on div "[PERSON_NAME] [PERSON_NAME][EMAIL_ADDRESS][PERSON_NAME][DOMAIN_NAME] 1 subscrip…" at bounding box center [771, 251] width 907 height 1040
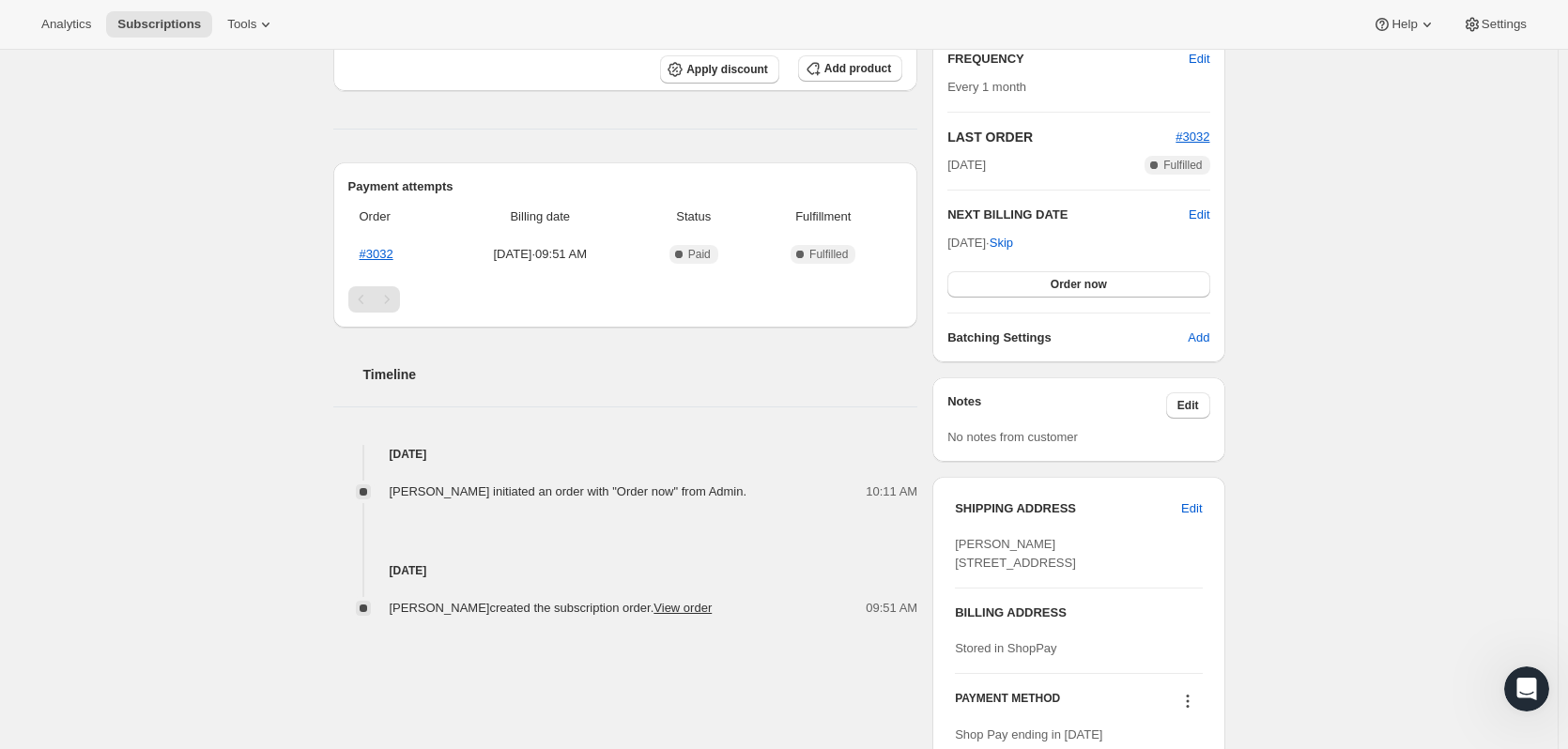
scroll to position [0, 0]
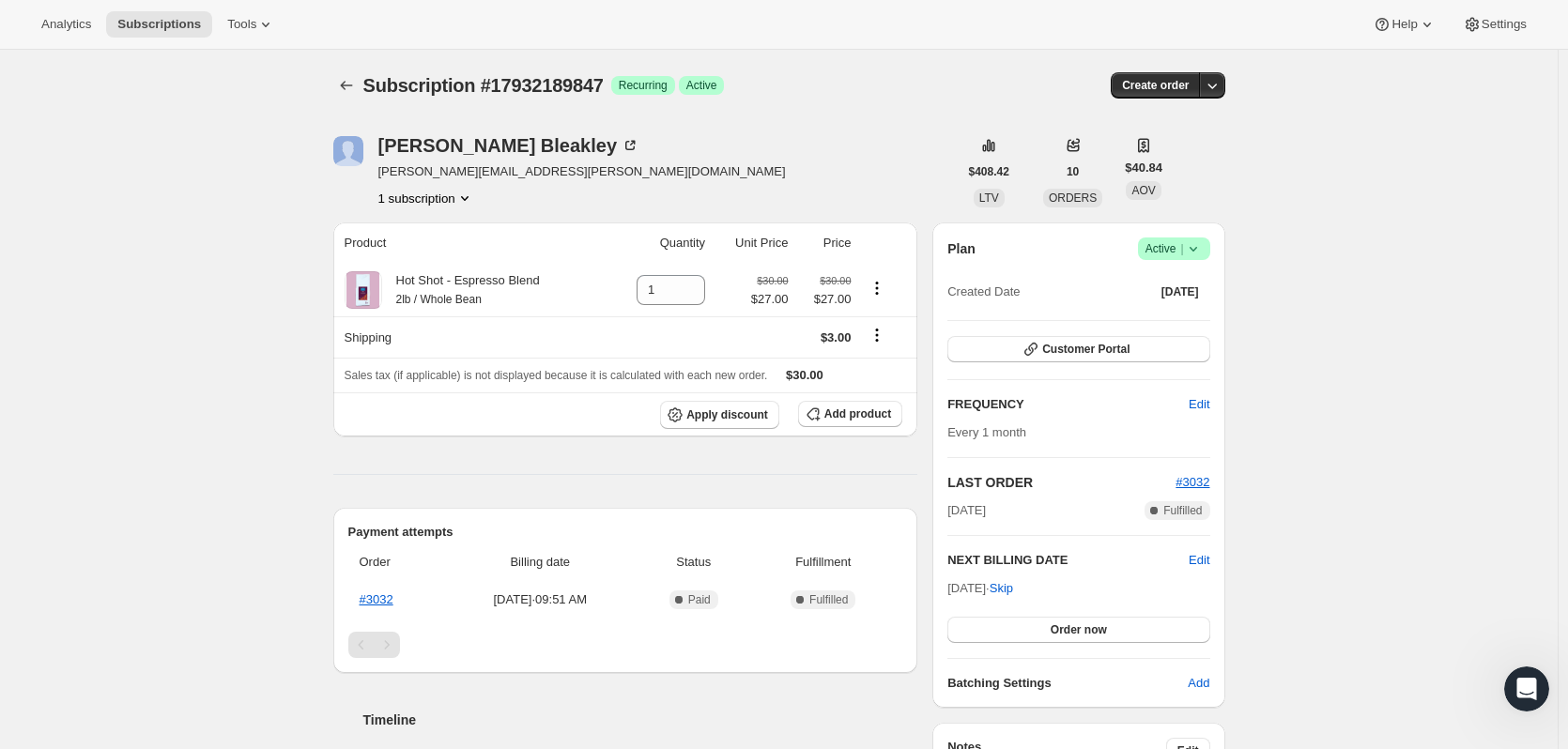
drag, startPoint x: 1087, startPoint y: 622, endPoint x: 1333, endPoint y: 667, distance: 250.1
click at [1336, 667] on div "Subscription #17932189847. This page is ready Subscription #17932189847 Success…" at bounding box center [778, 625] width 1557 height 1152
click at [1198, 678] on span "Add" at bounding box center [1198, 683] width 22 height 19
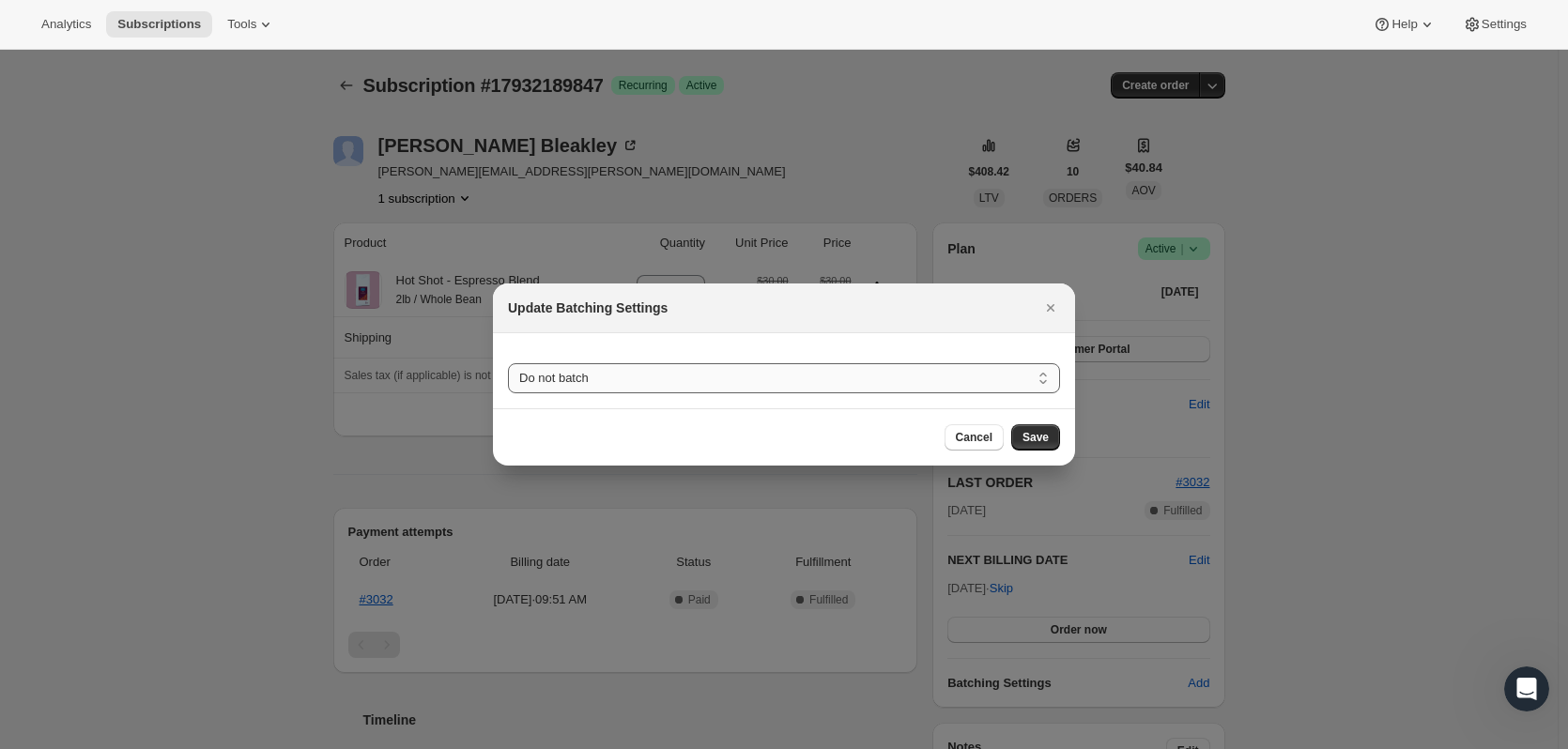
click at [689, 378] on select "Do not batch Weekly Monthly Yearly" at bounding box center [784, 377] width 552 height 30
click at [1050, 306] on icon "Close" at bounding box center [1051, 308] width 8 height 8
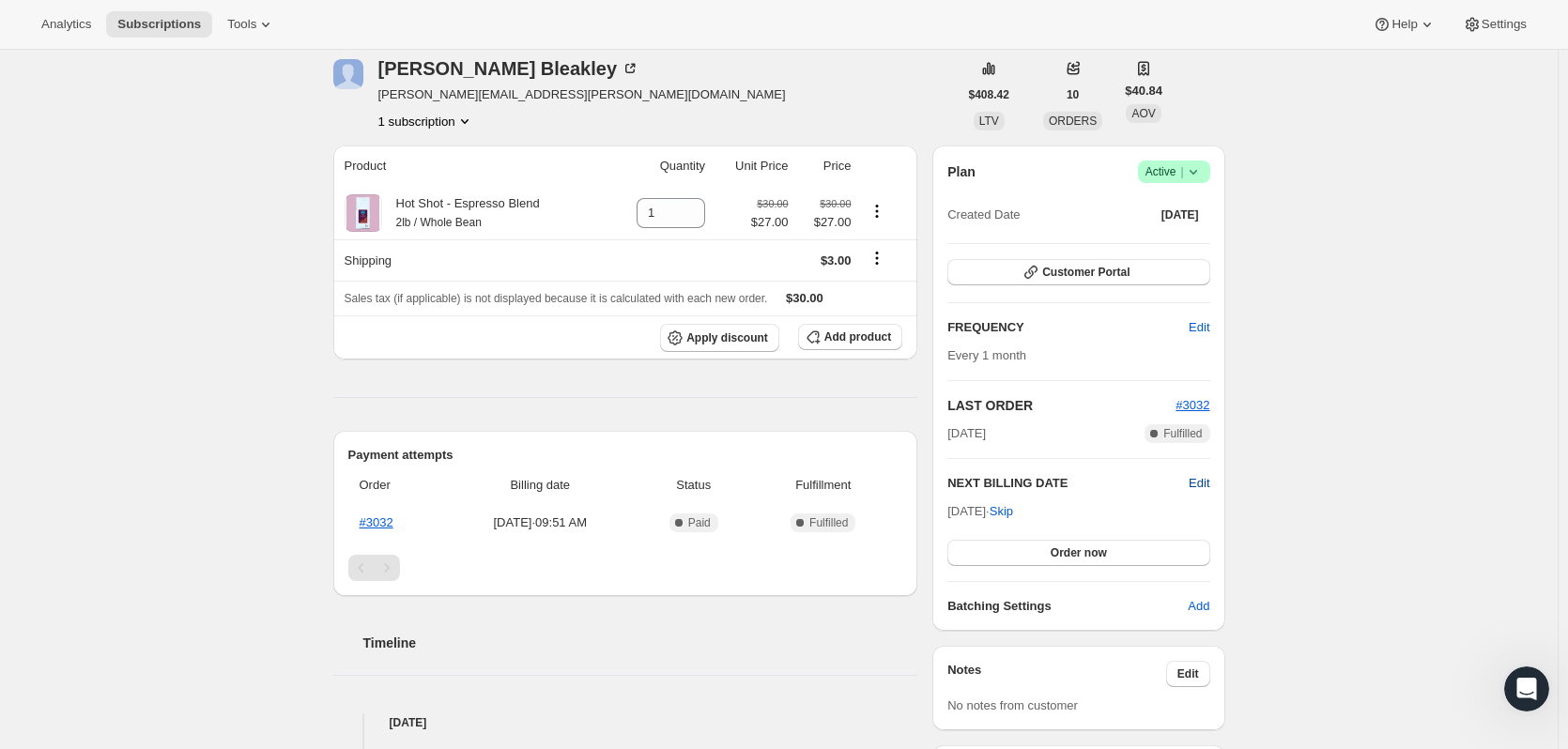
scroll to position [188, 0]
